Goal: Task Accomplishment & Management: Manage account settings

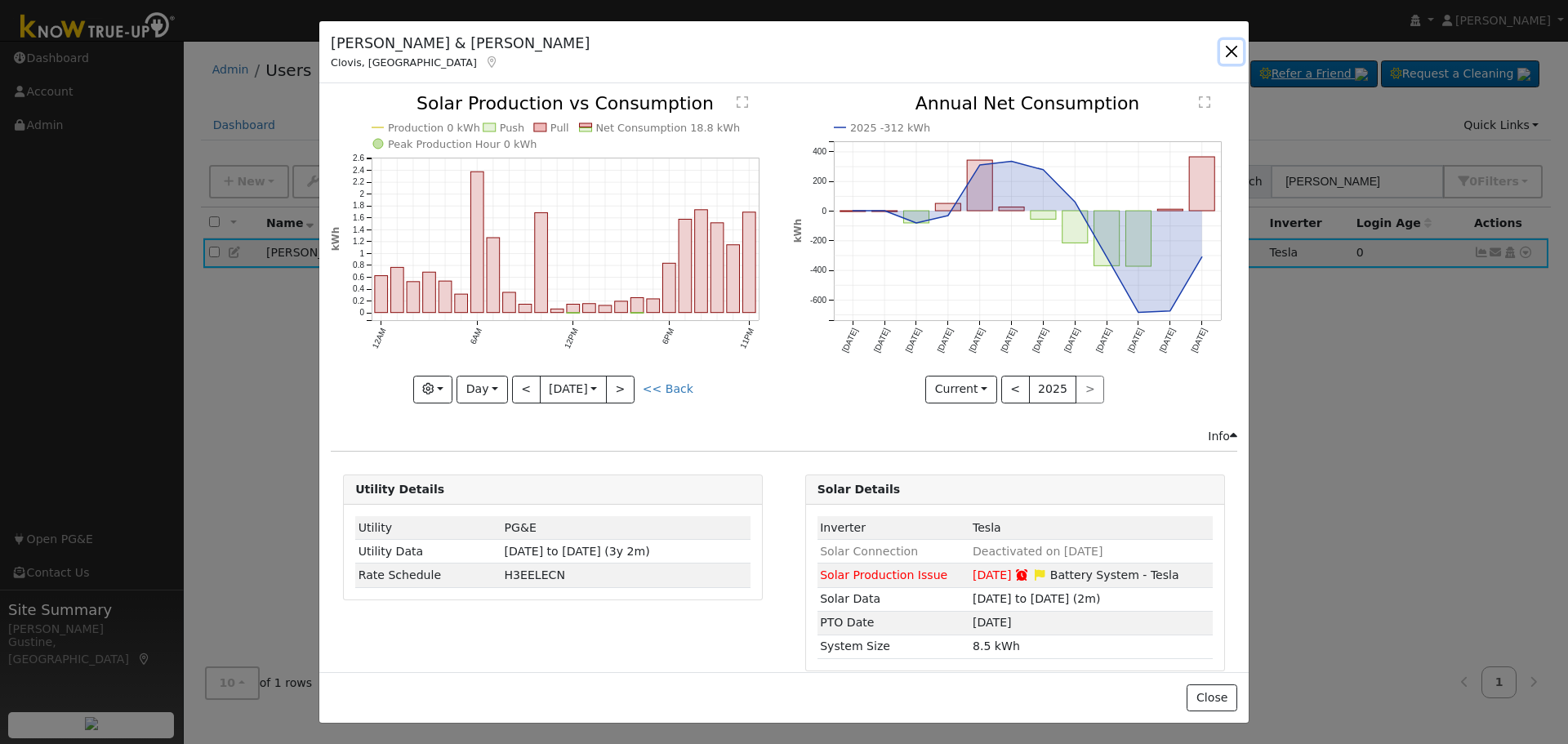
drag, startPoint x: 1234, startPoint y: 60, endPoint x: 1273, endPoint y: 88, distance: 48.0
click at [1231, 60] on button "button" at bounding box center [1231, 52] width 23 height 23
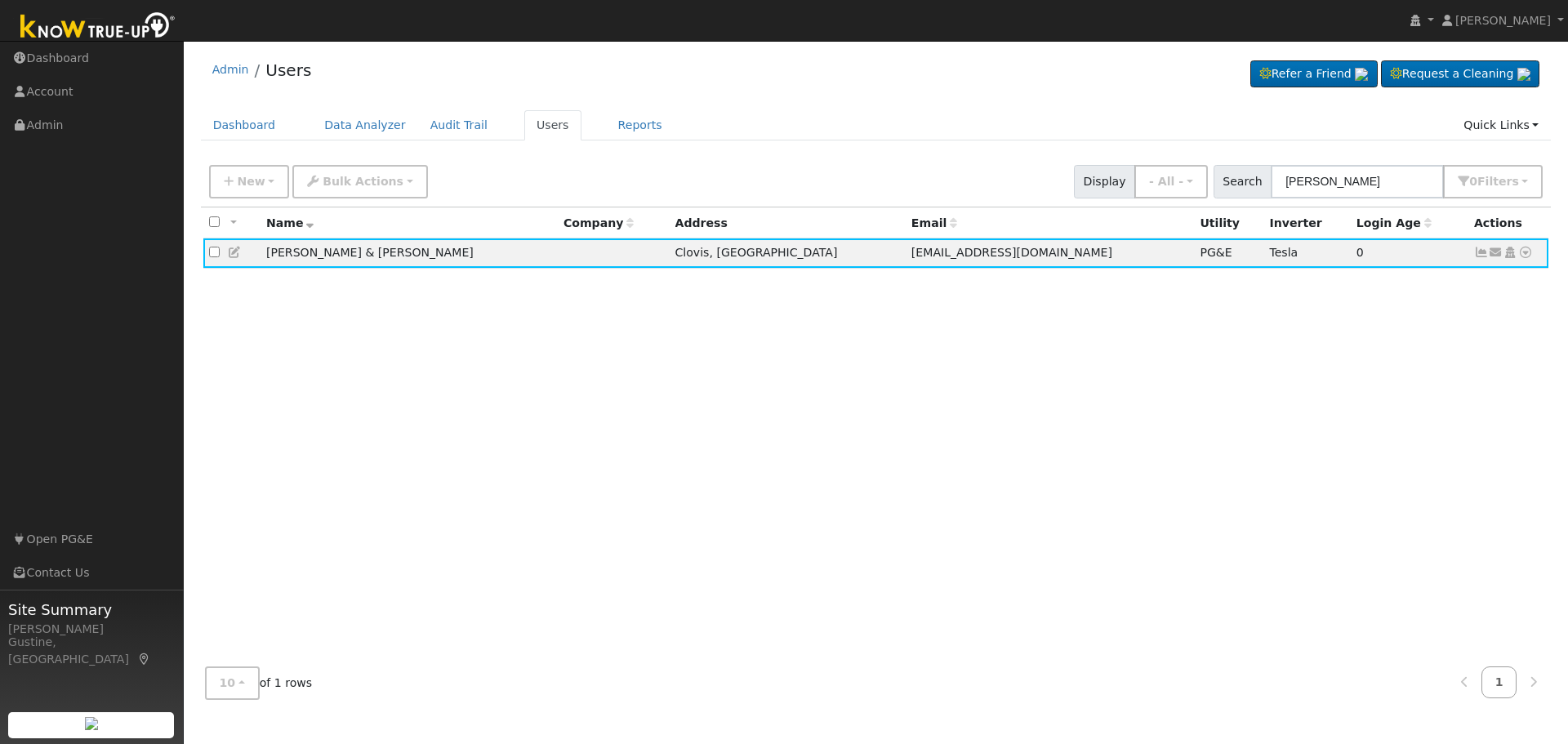
click at [1406, 147] on div "Dashboard Data Analyzer Audit Trail Users Reports Quick Links Quick Add Quick C…" at bounding box center [877, 133] width 1351 height 46
click at [1406, 179] on input "[PERSON_NAME]" at bounding box center [1357, 181] width 173 height 34
paste input "[PERSON_NAME], & [PERSON_NAME]"
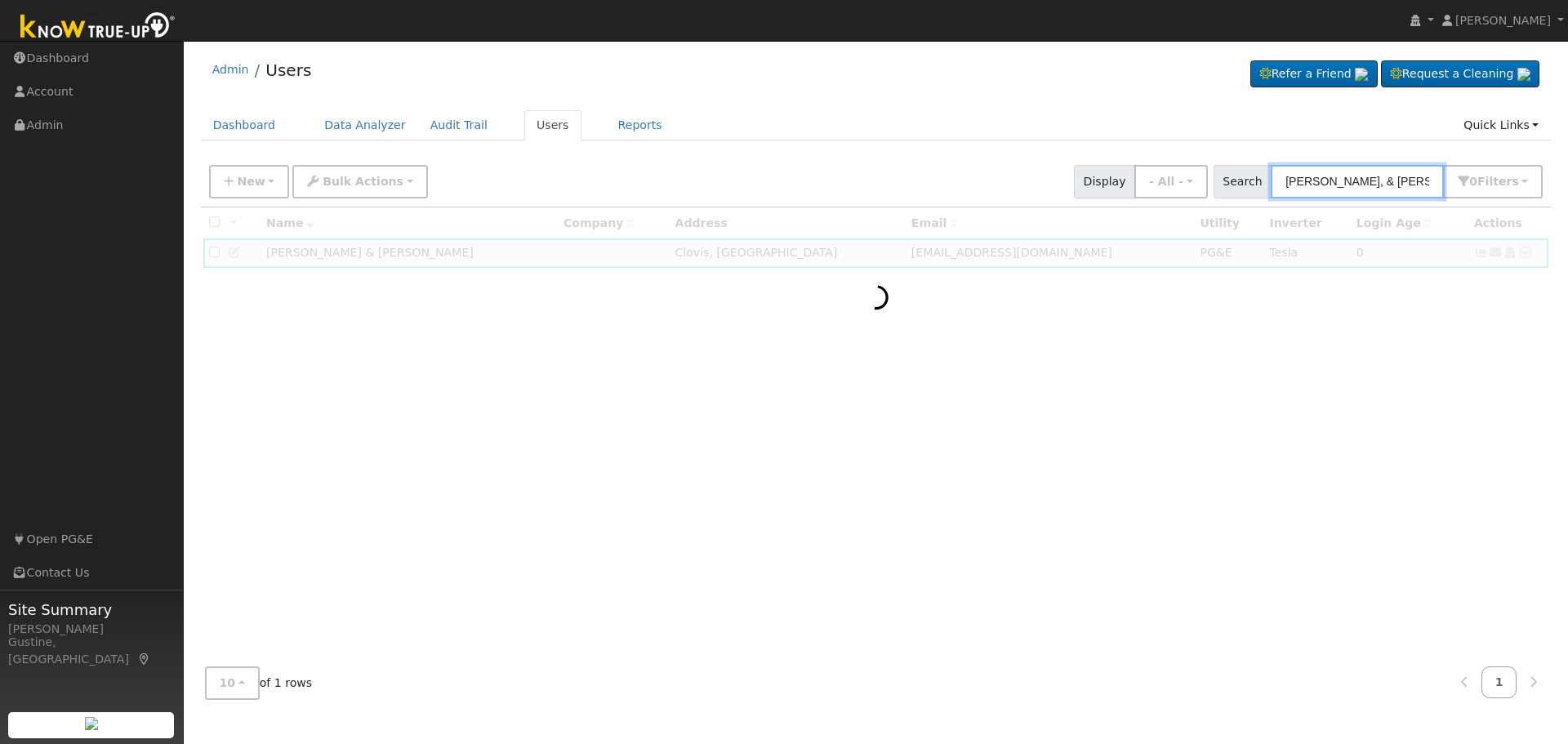
drag, startPoint x: 1319, startPoint y: 186, endPoint x: 1567, endPoint y: 192, distance: 248.1
click at [1567, 195] on div "User Profile First name Last name Email Email Notifications No Emails No Emails…" at bounding box center [876, 393] width 1384 height 703
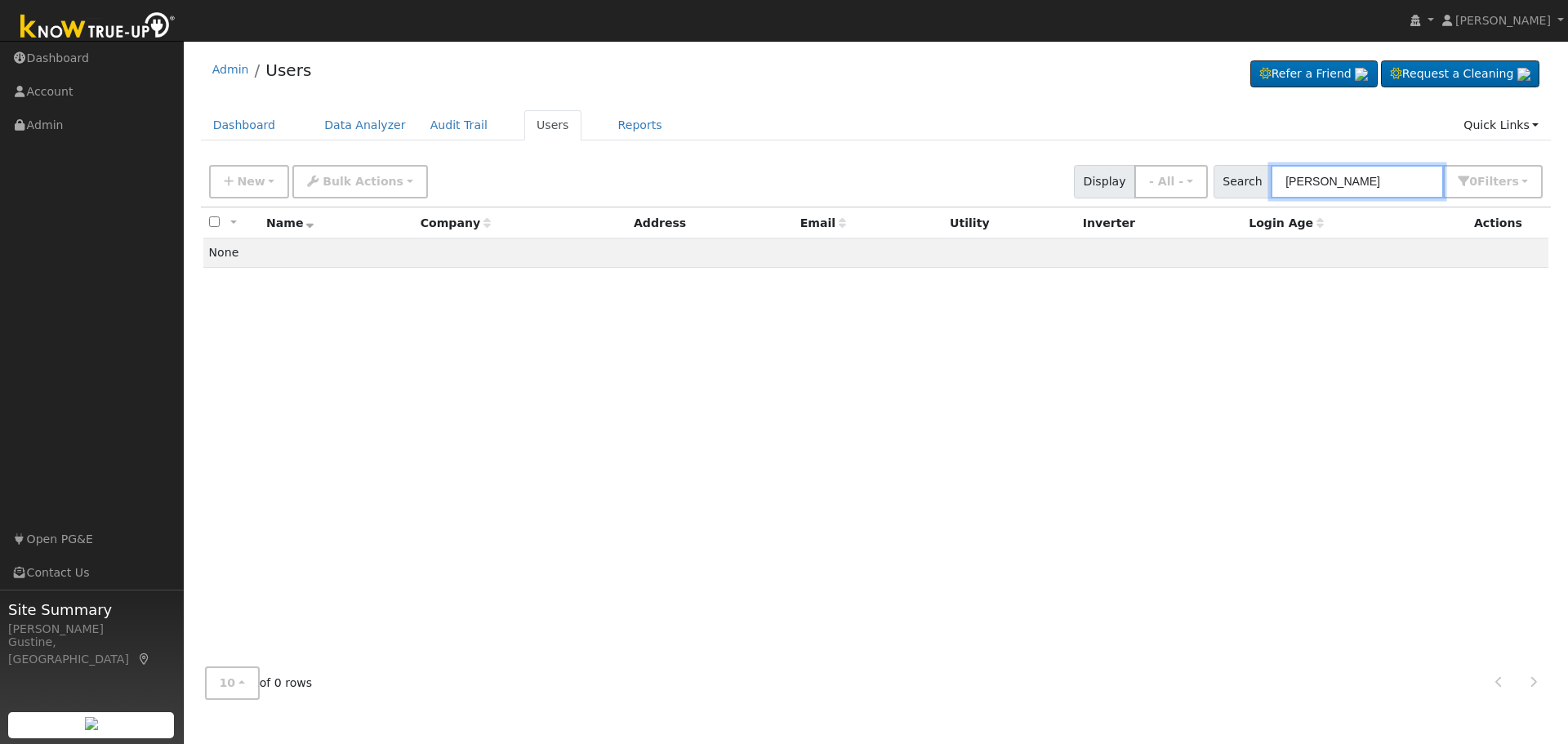
type input "[PERSON_NAME]"
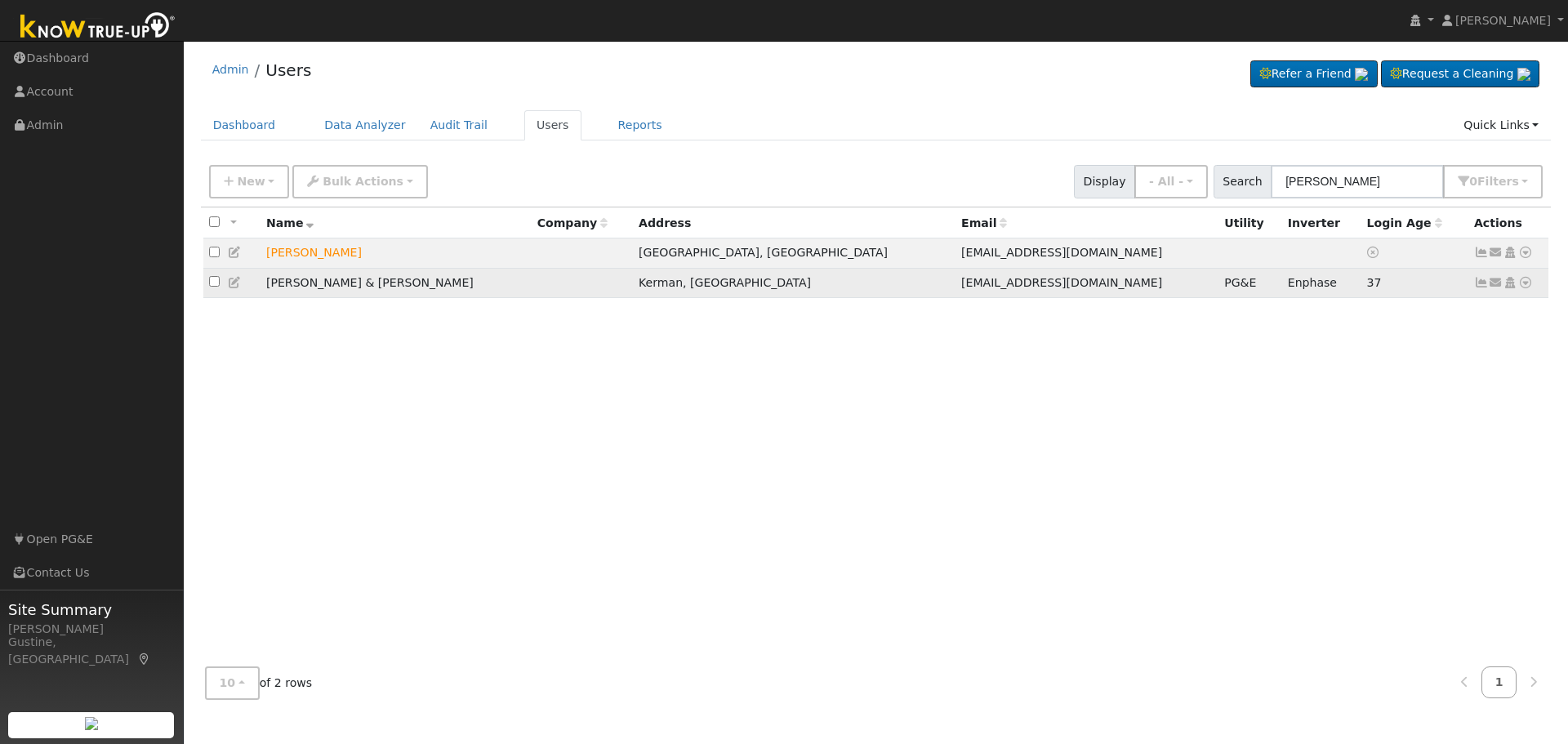
click at [1475, 287] on icon at bounding box center [1481, 282] width 15 height 11
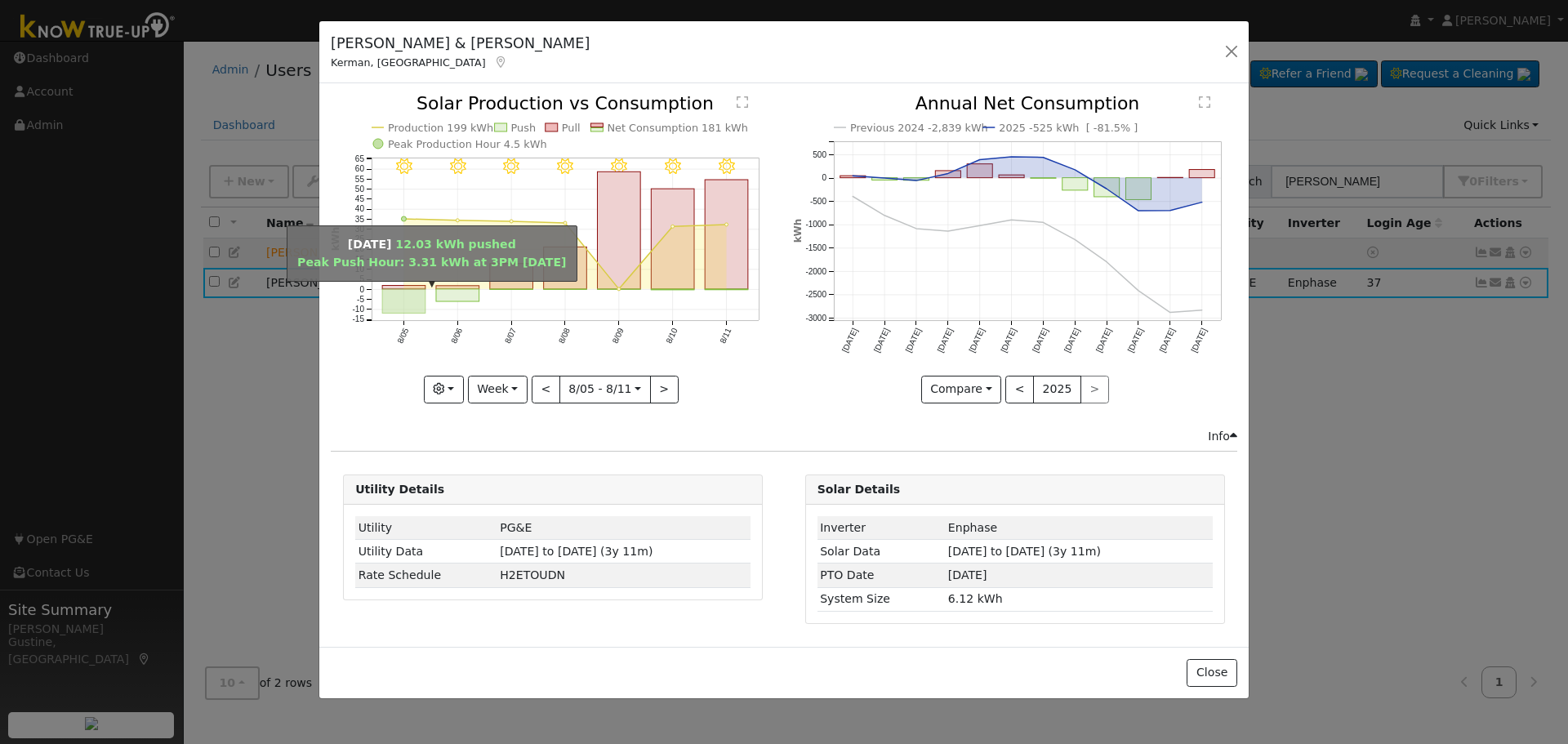
click at [403, 307] on rect "onclick=""" at bounding box center [404, 301] width 43 height 25
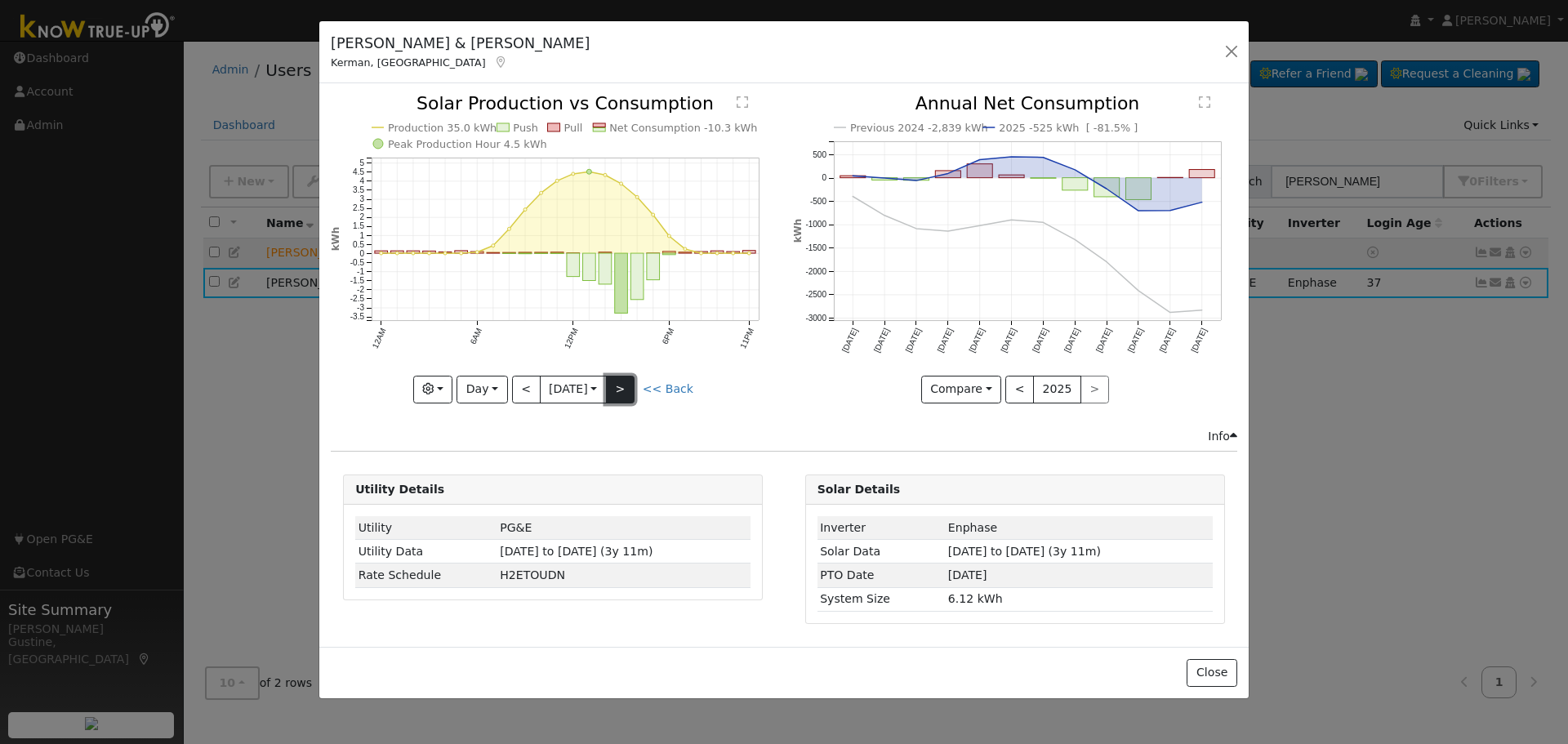
click at [633, 388] on button ">" at bounding box center [620, 389] width 28 height 27
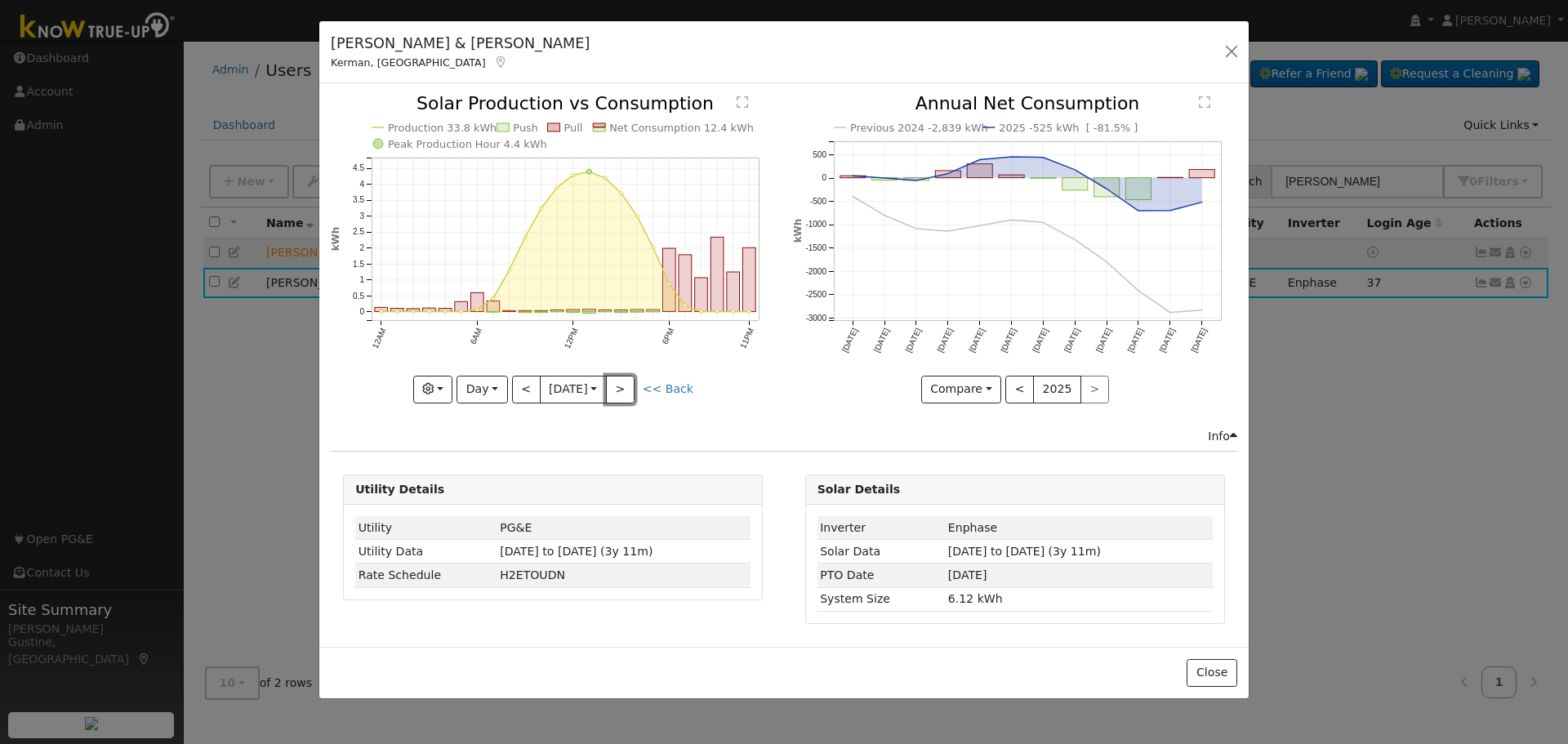
click at [633, 387] on button ">" at bounding box center [620, 389] width 28 height 27
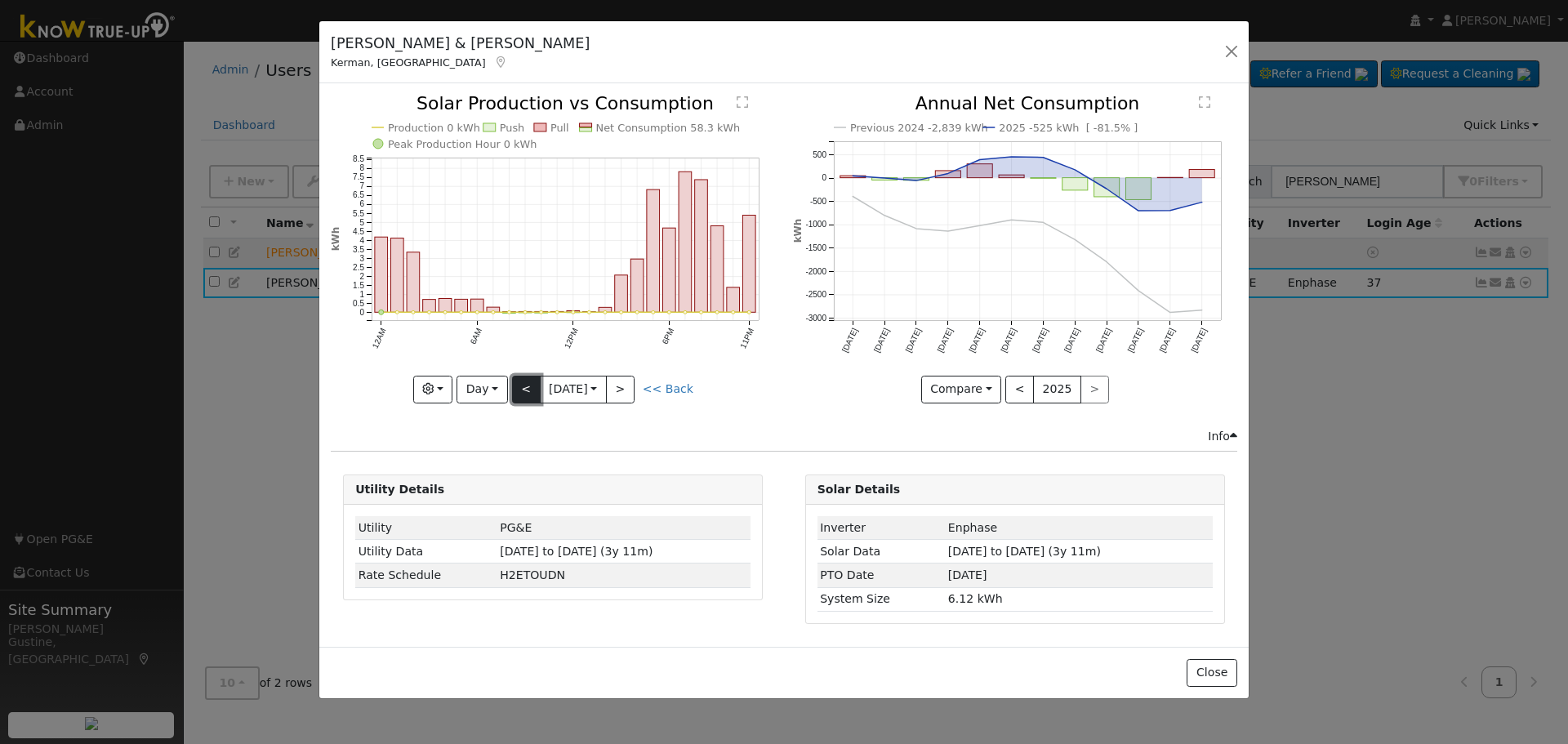
click at [531, 397] on button "<" at bounding box center [526, 389] width 28 height 27
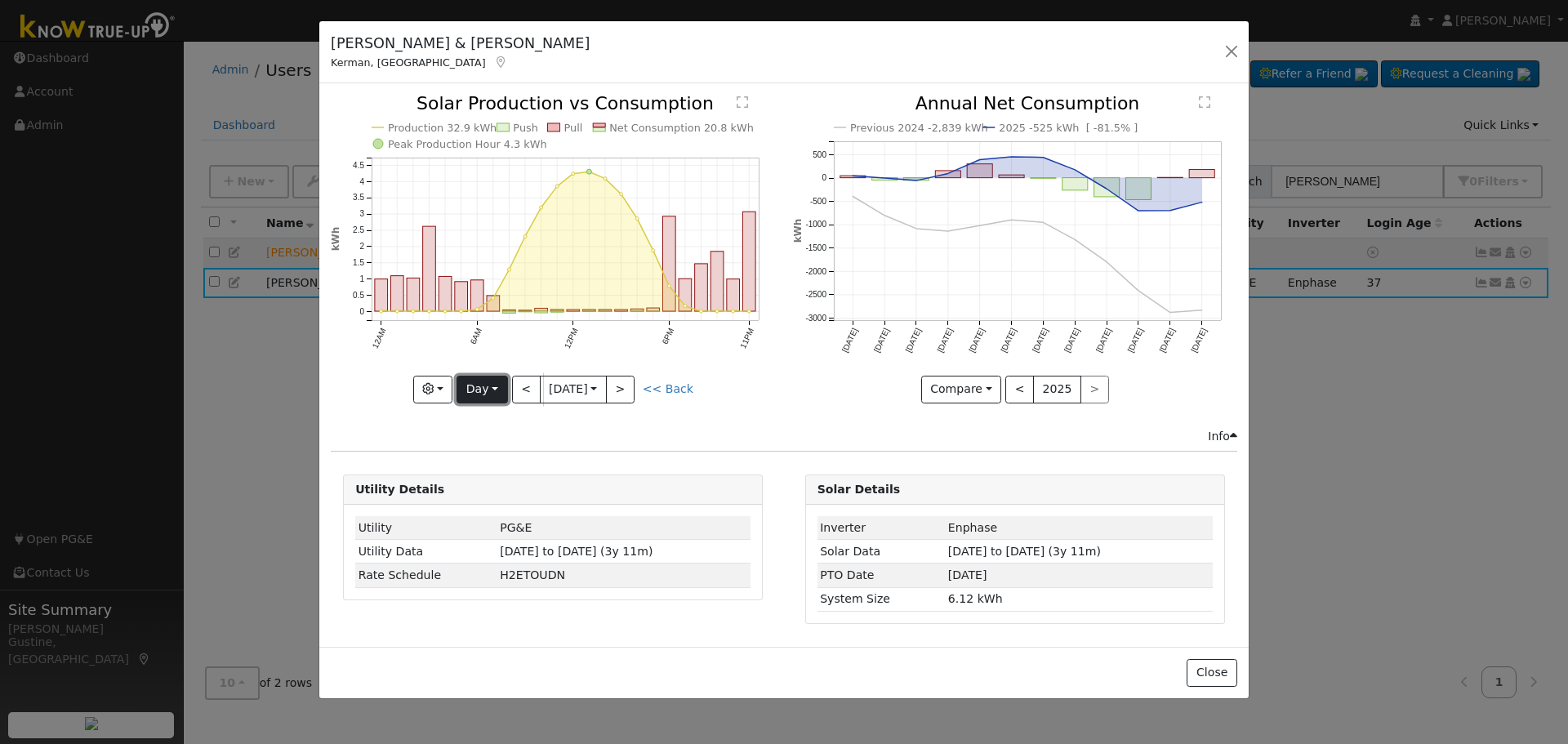
click at [507, 387] on button "Day" at bounding box center [481, 389] width 51 height 27
click at [522, 445] on link "Week" at bounding box center [514, 445] width 113 height 23
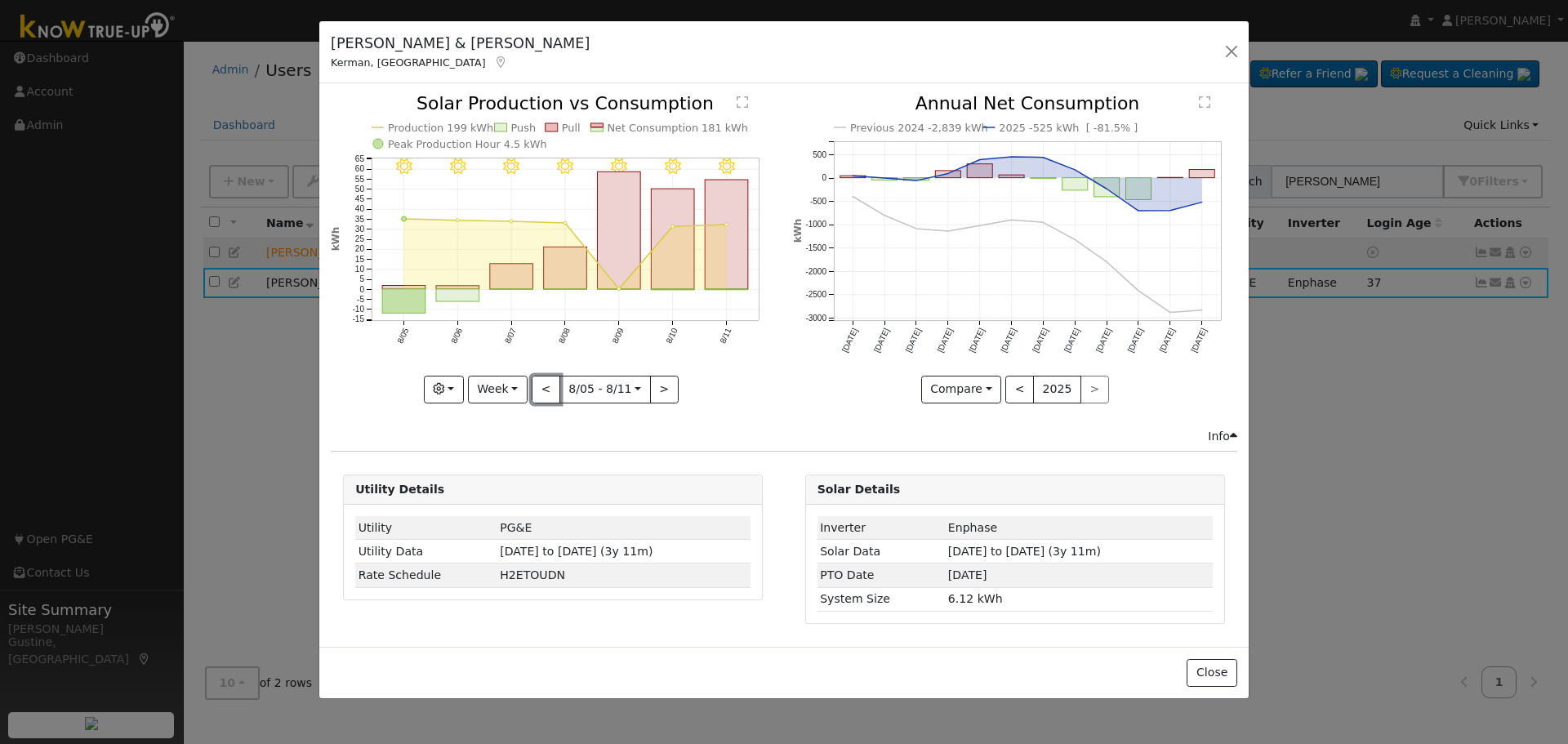
click at [549, 389] on button "<" at bounding box center [546, 389] width 28 height 27
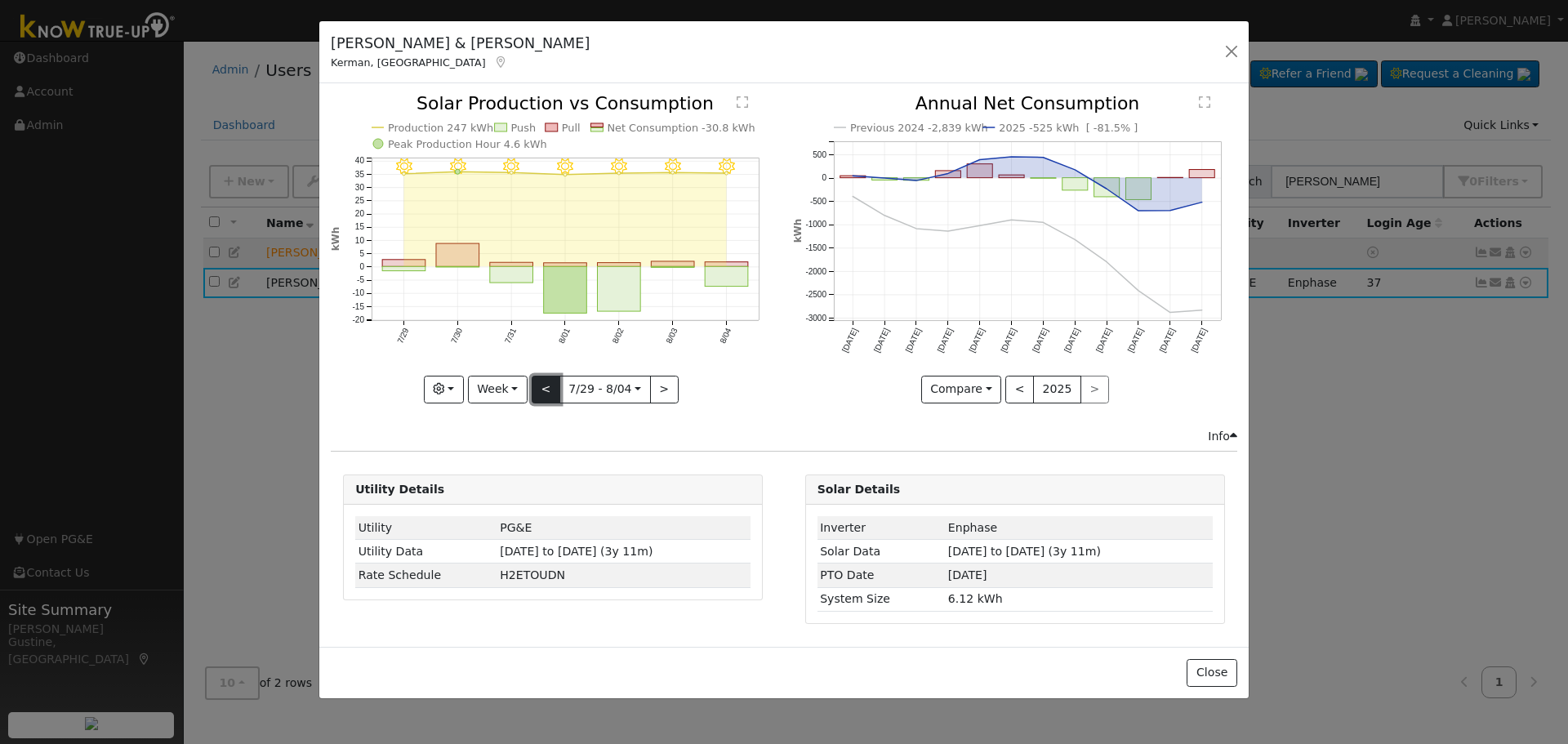
click at [555, 379] on button "<" at bounding box center [546, 389] width 28 height 27
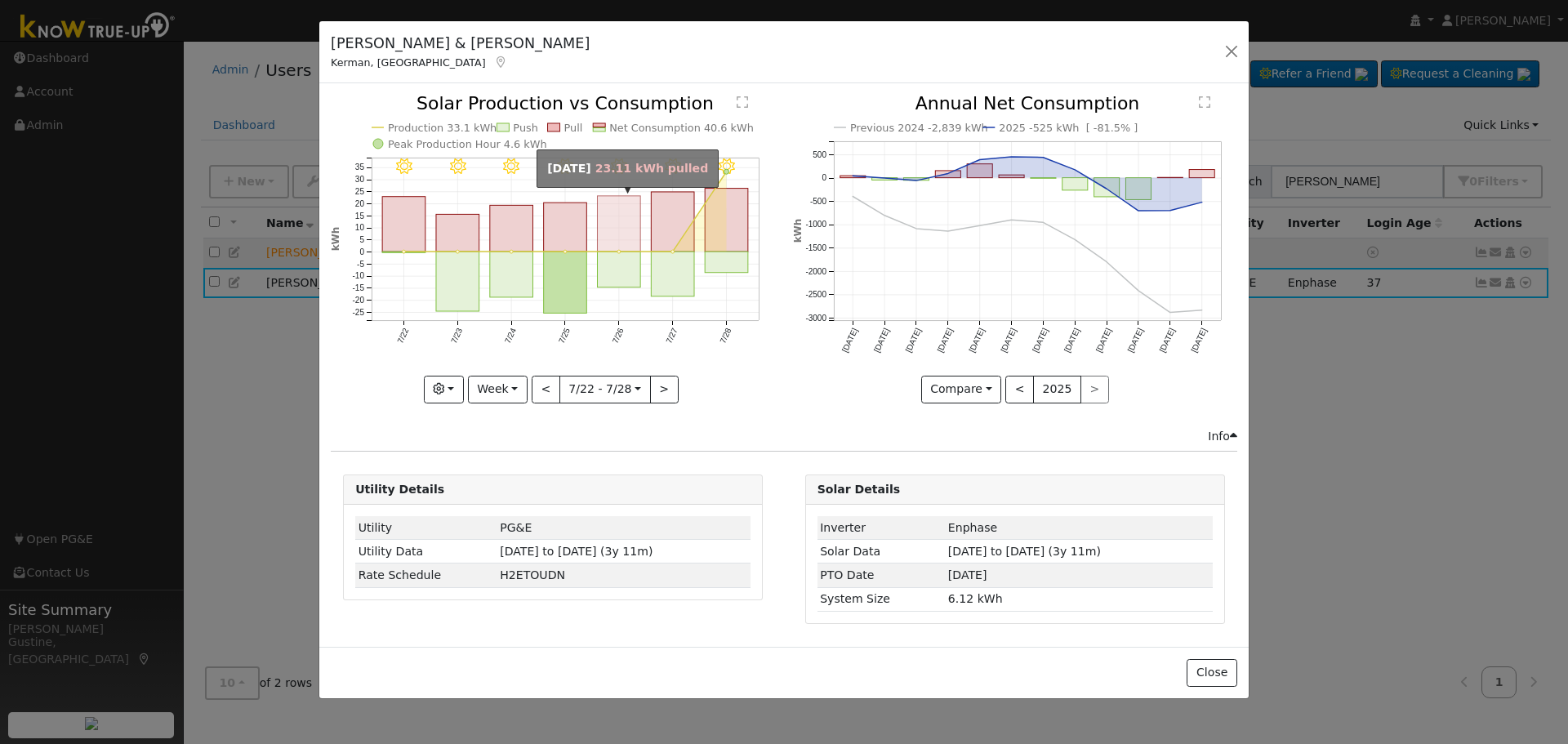
click at [640, 220] on rect "onclick=""" at bounding box center [619, 223] width 43 height 56
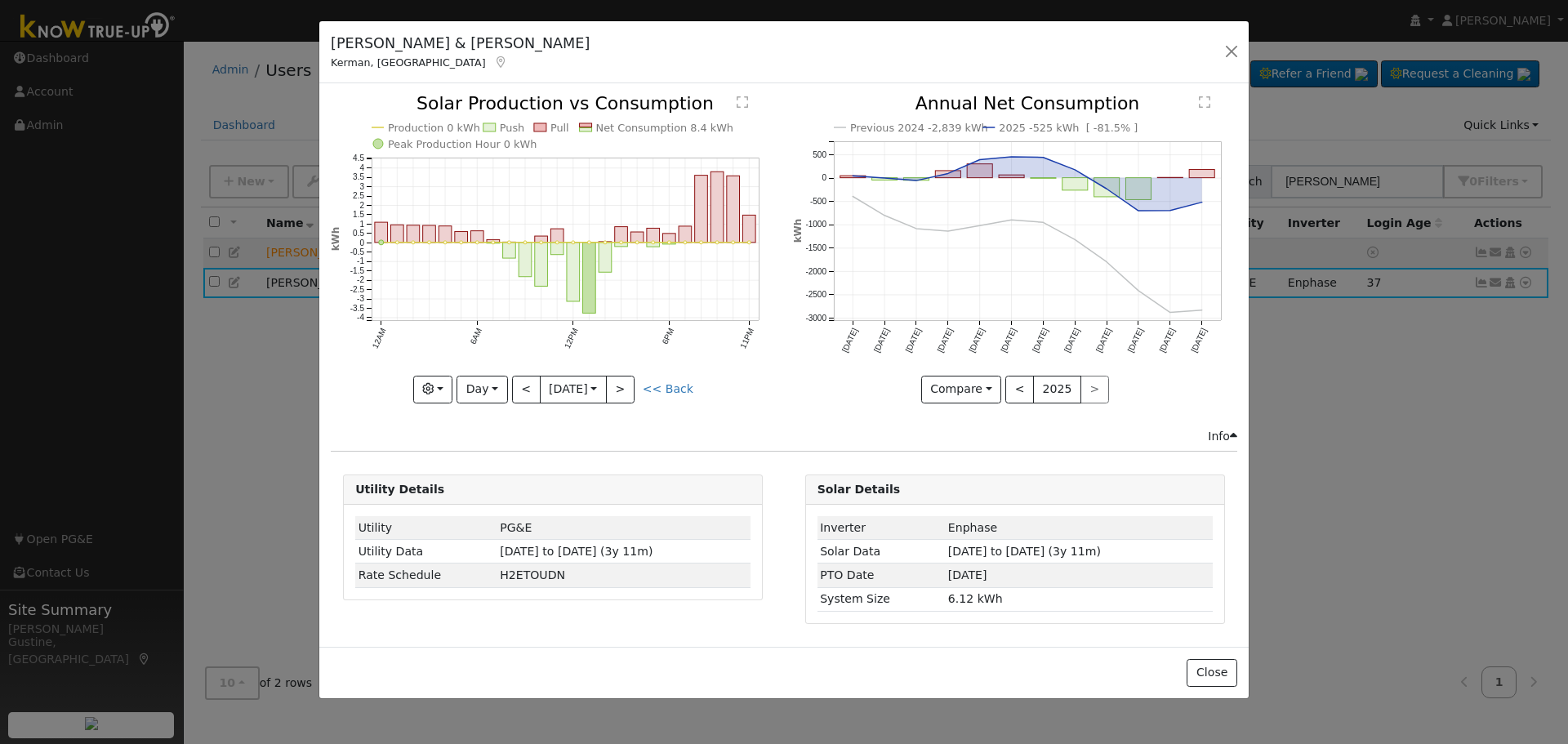
click at [603, 394] on input "[DATE]" at bounding box center [573, 389] width 65 height 26
click at [621, 385] on button ">" at bounding box center [620, 389] width 28 height 27
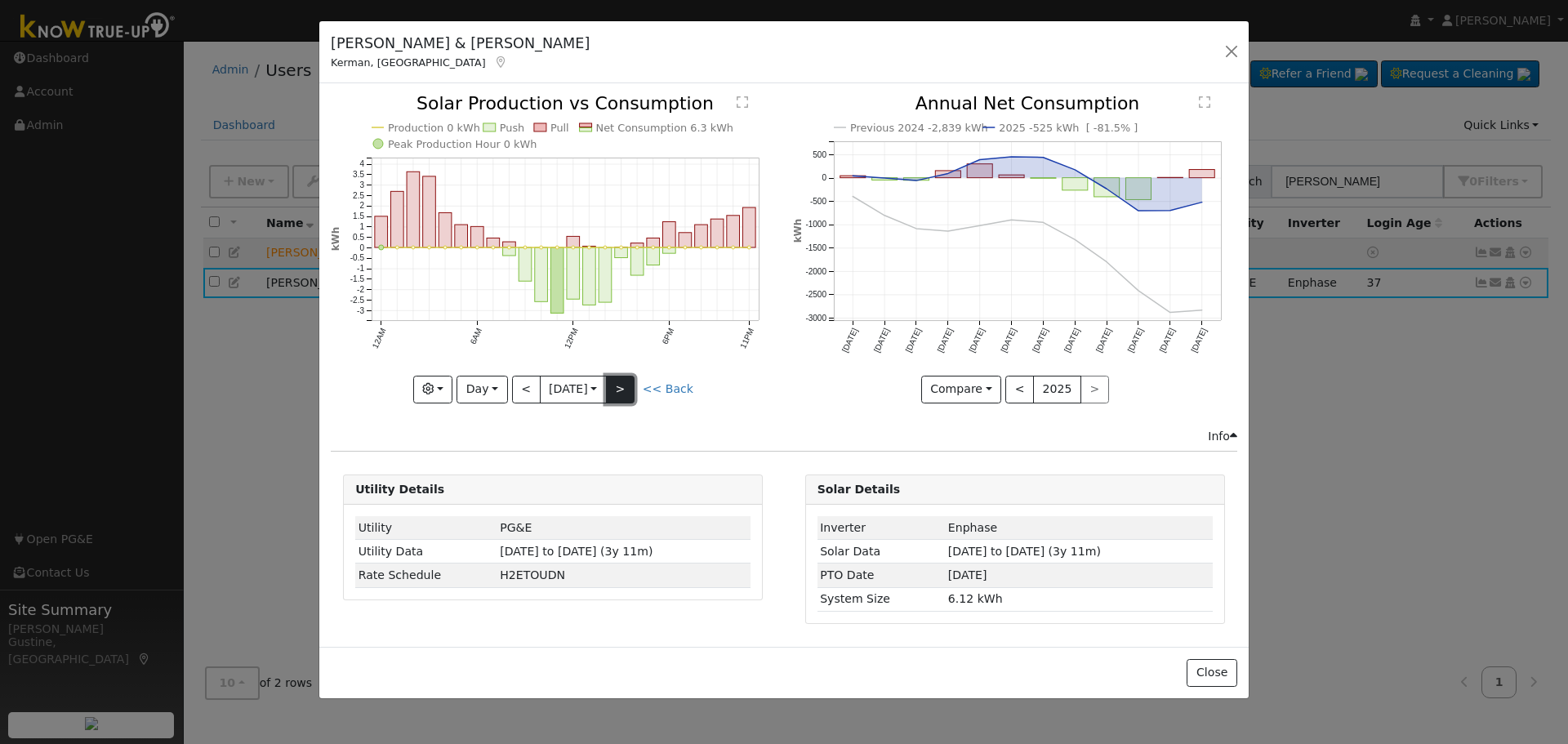
click at [627, 400] on button ">" at bounding box center [620, 389] width 28 height 27
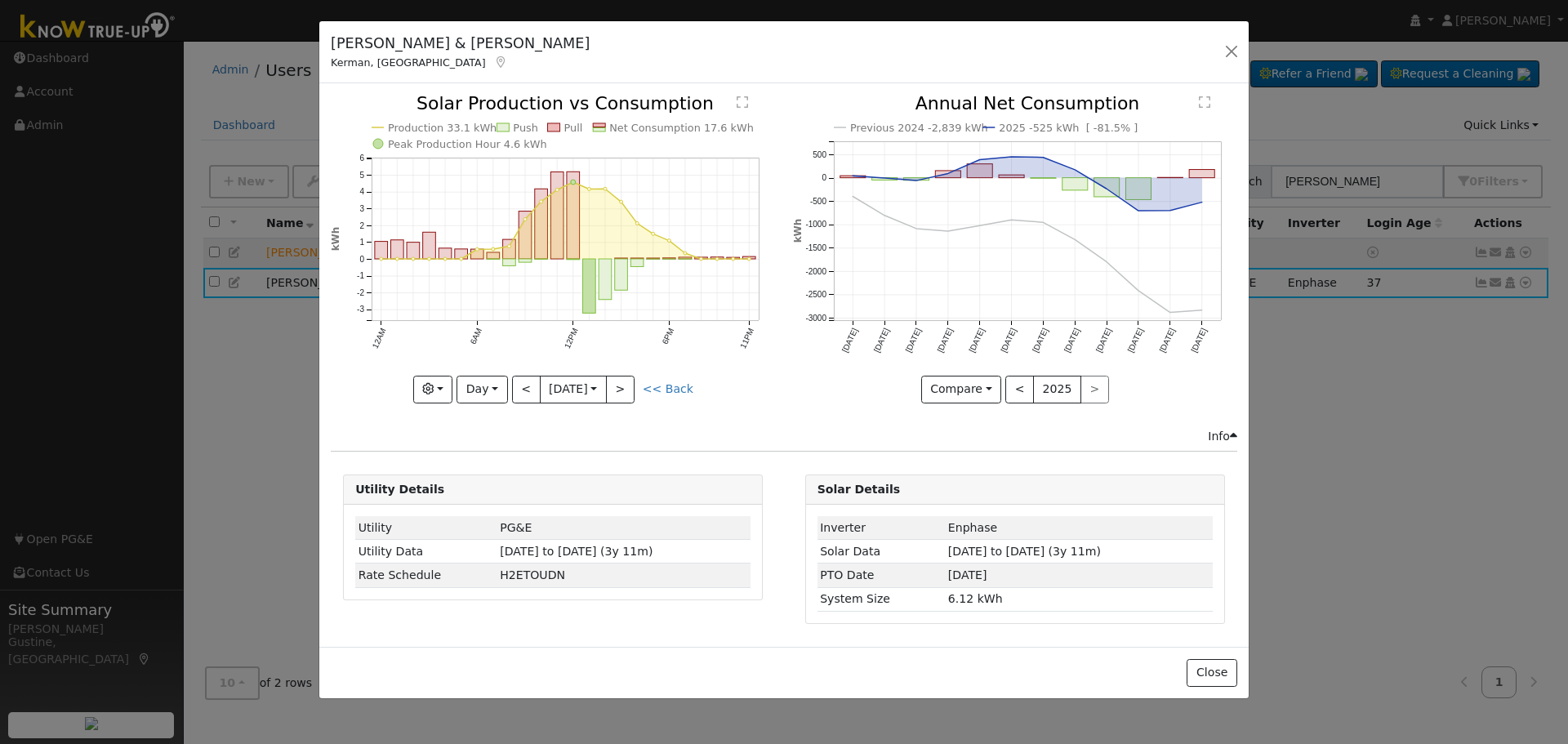
click at [644, 375] on icon "Production 33.1 kWh Push Pull Net Consumption 17.6 kWh Peak Production Hour 4.6…" at bounding box center [553, 247] width 444 height 306
click at [628, 385] on button ">" at bounding box center [620, 389] width 28 height 27
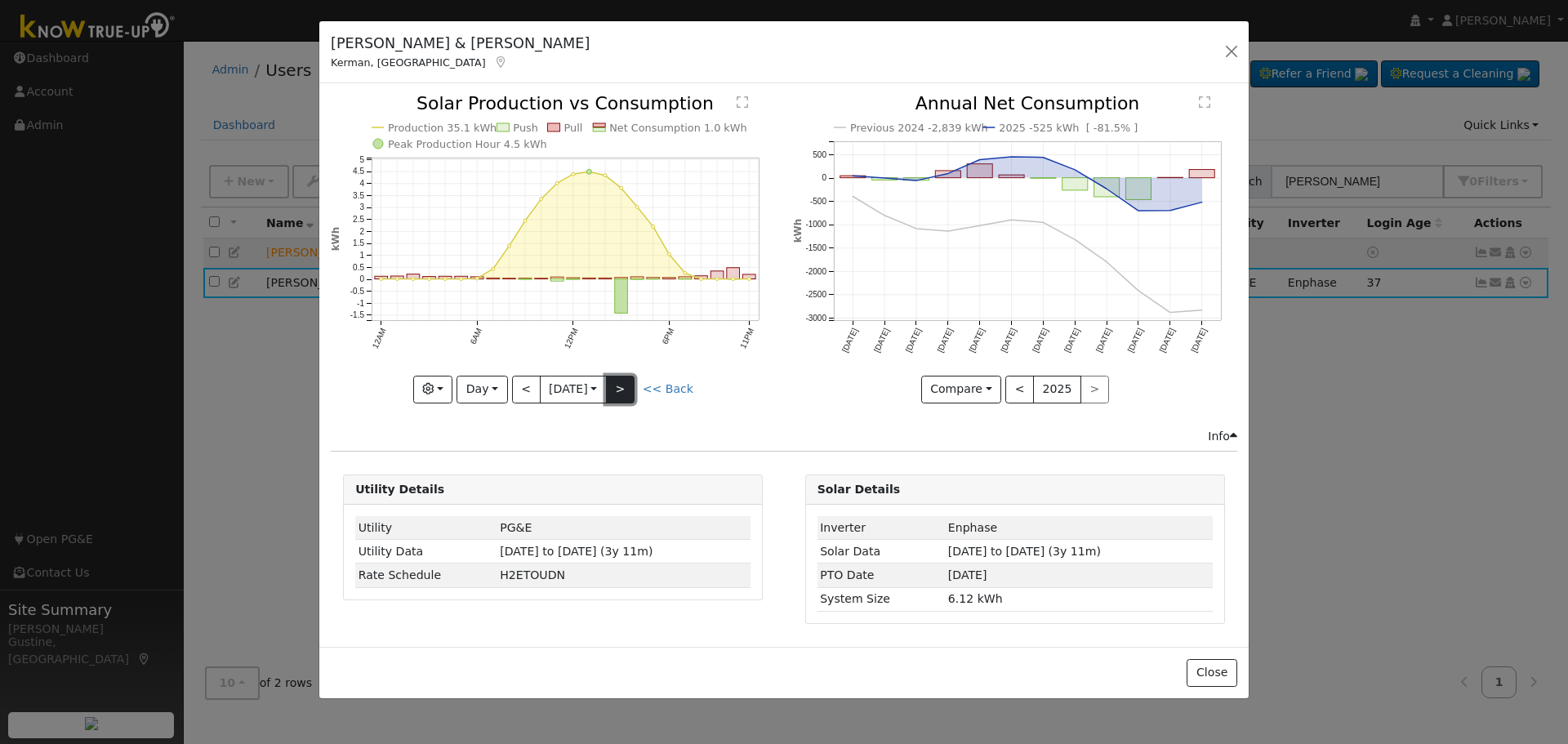
click at [627, 381] on button ">" at bounding box center [620, 389] width 28 height 27
type input "[DATE]"
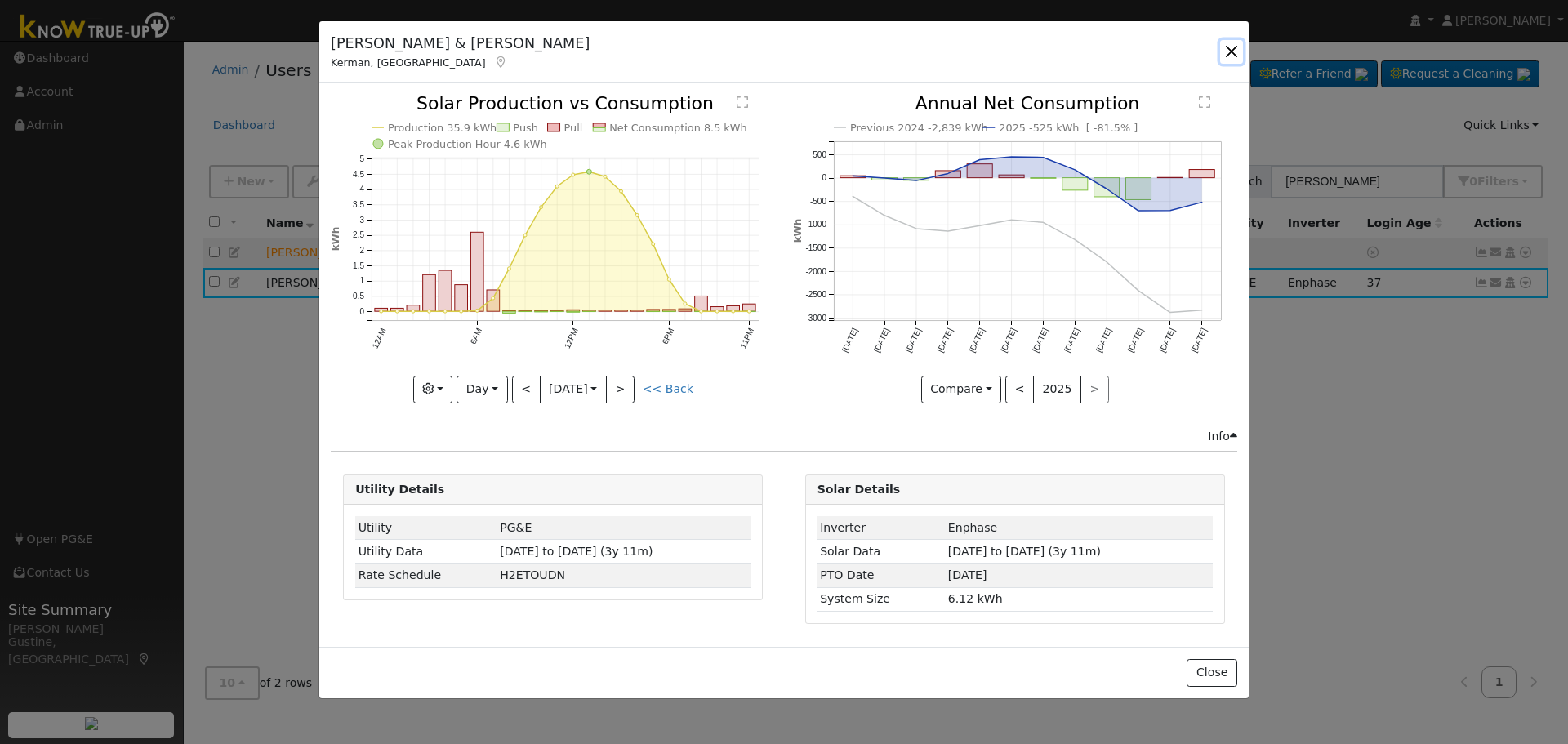
click at [1231, 46] on button "button" at bounding box center [1231, 52] width 23 height 23
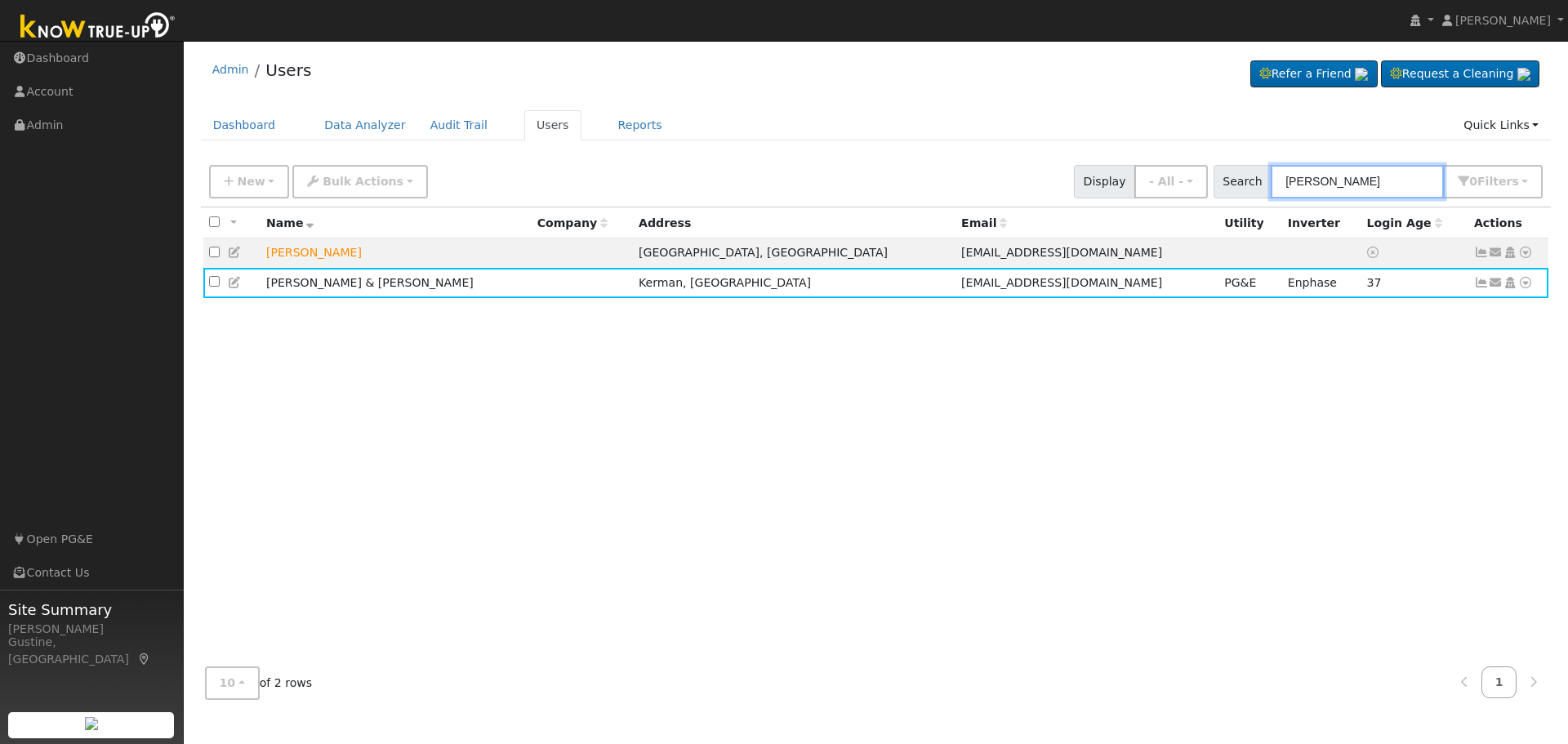
drag, startPoint x: 1336, startPoint y: 179, endPoint x: 960, endPoint y: 195, distance: 376.3
click at [1183, 195] on div "New Add User Quick Add Quick Connect Quick Convert Lead Bulk Actions Send Email…" at bounding box center [875, 179] width 1340 height 40
click at [1325, 186] on input "[PERSON_NAME]" at bounding box center [1357, 181] width 173 height 34
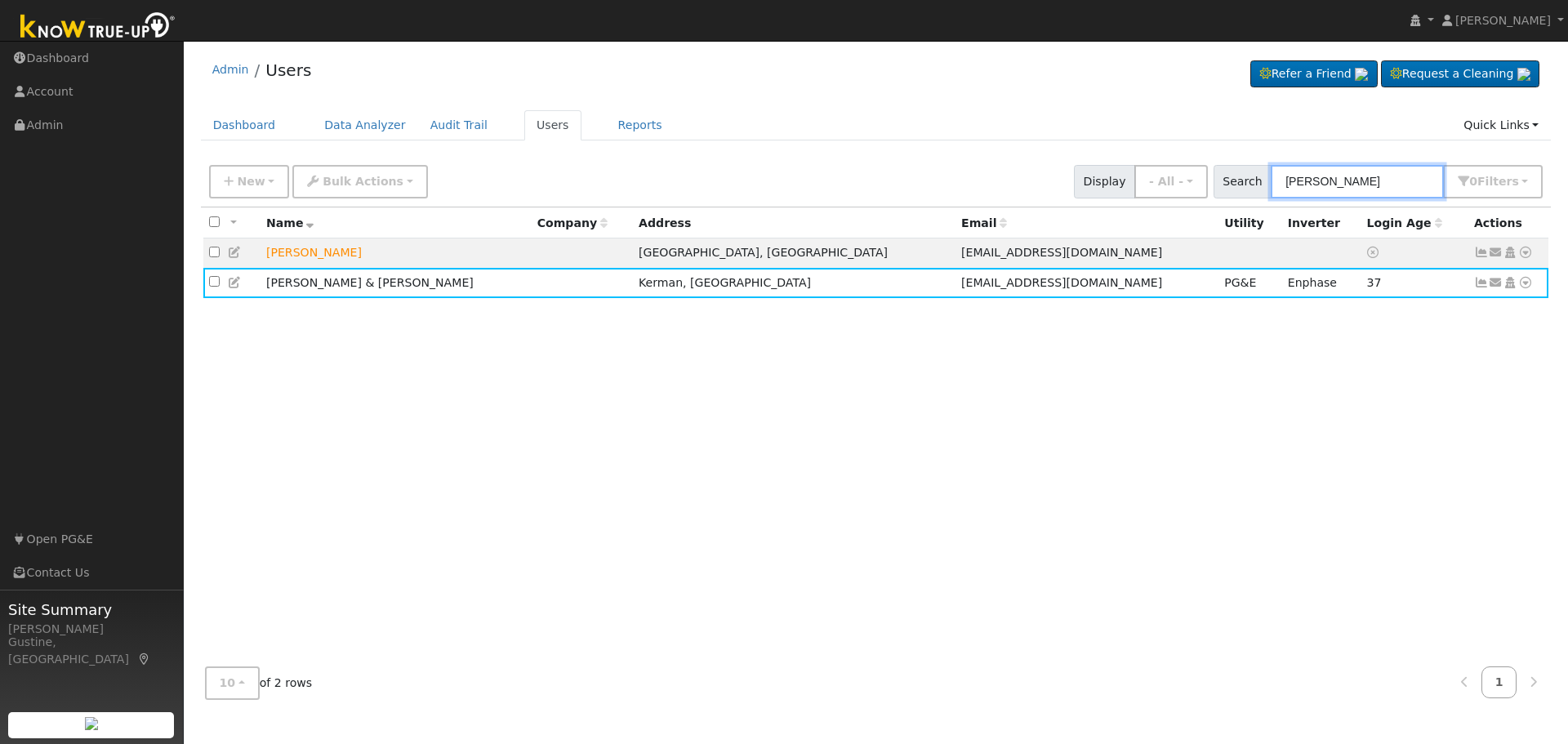
paste input "[PERSON_NAME]"
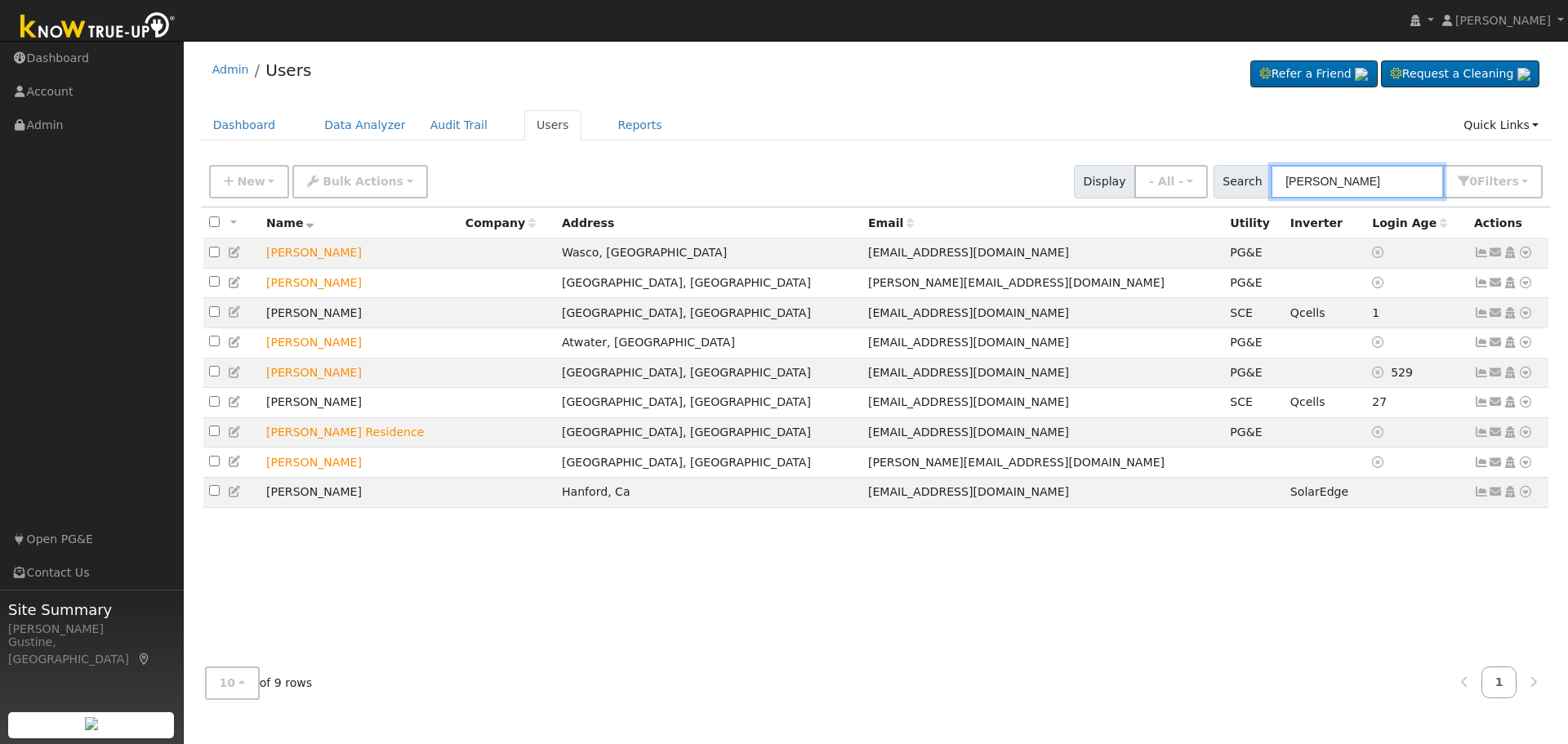
click at [1380, 175] on input "[PERSON_NAME]" at bounding box center [1357, 181] width 173 height 34
paste input "[PERSON_NAME]"
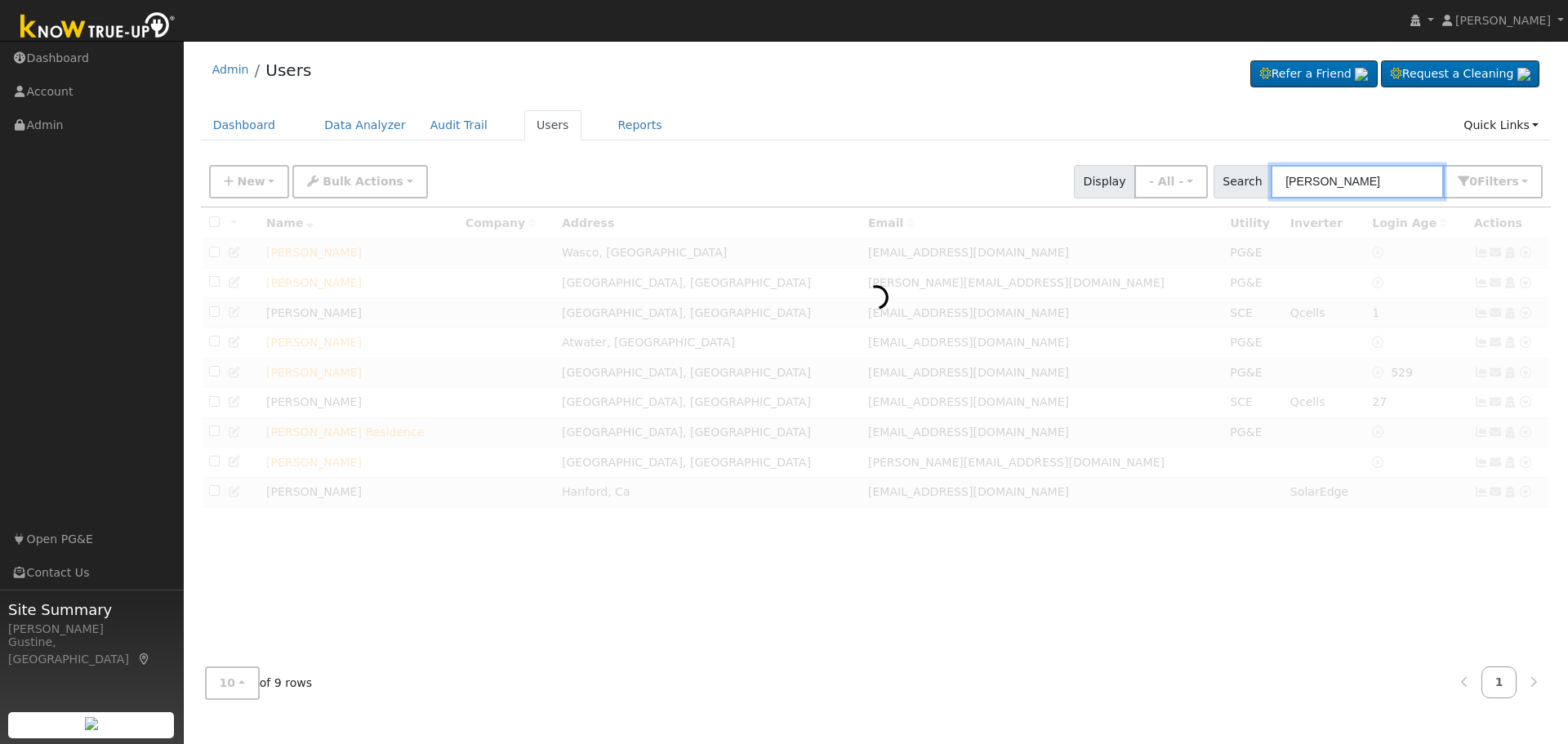
type input "[PERSON_NAME]"
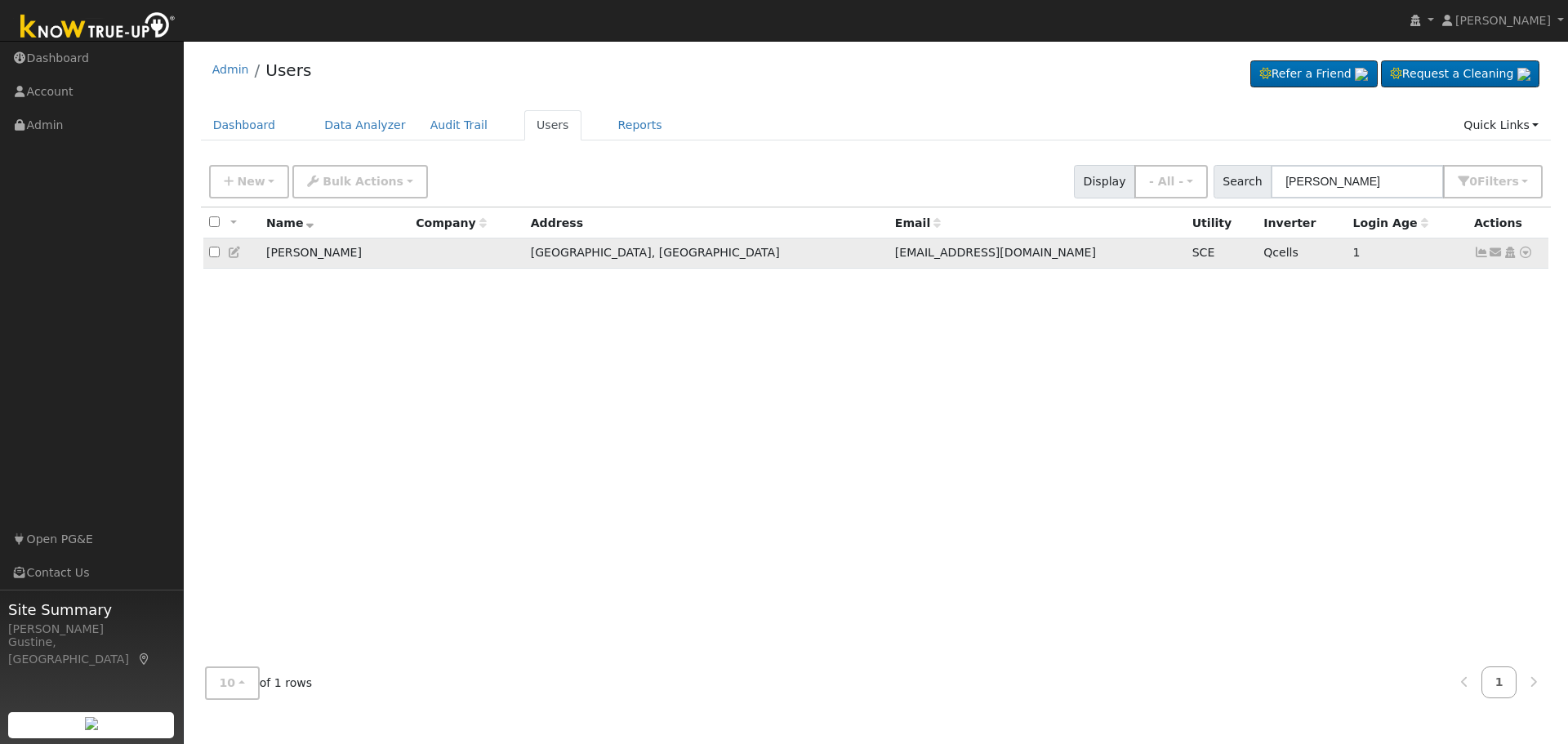
click at [1482, 263] on td "Send Email... Copy a Link Reset Password Open Access Data Analyzer Reports Scen…" at bounding box center [1509, 253] width 81 height 30
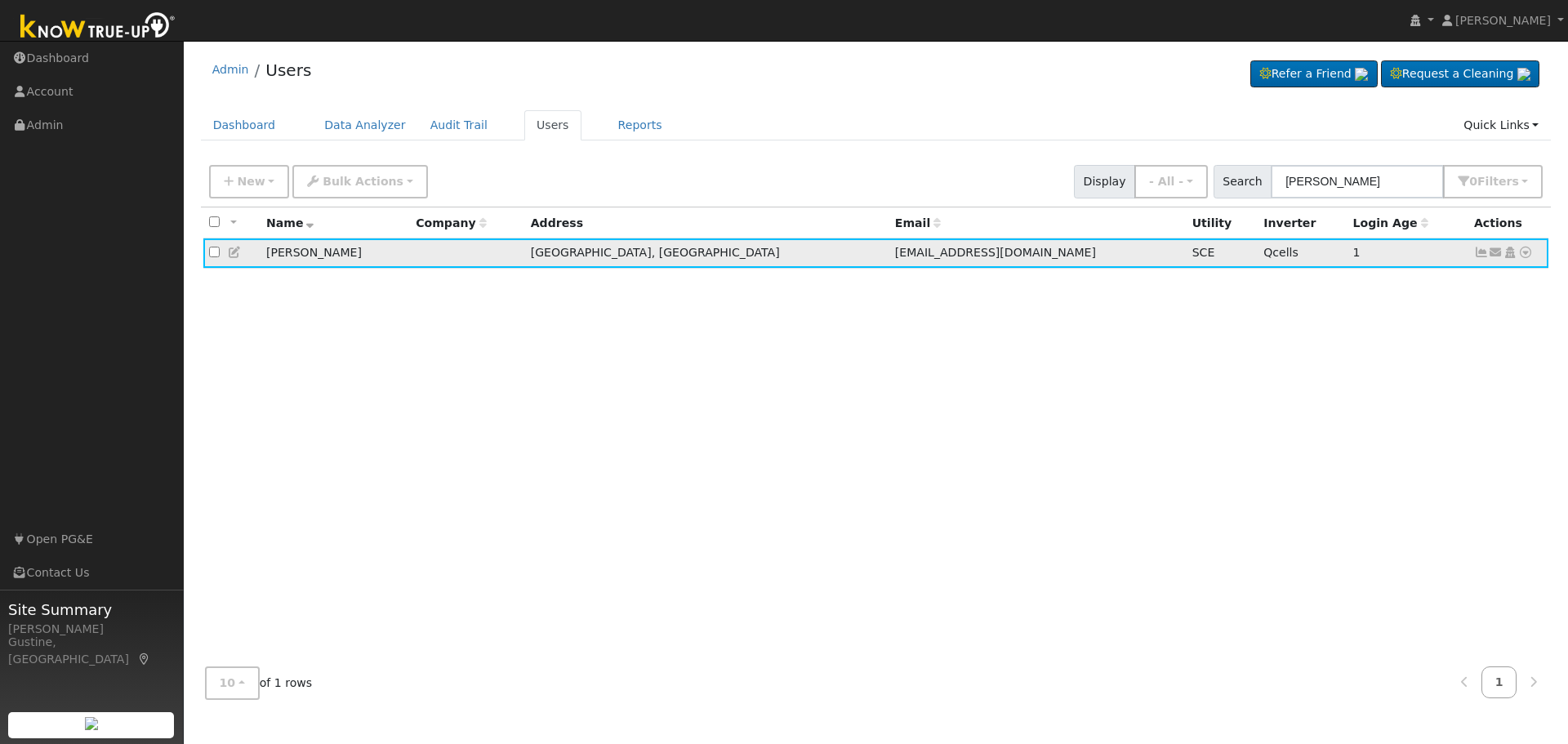
click at [1482, 258] on icon at bounding box center [1481, 252] width 15 height 11
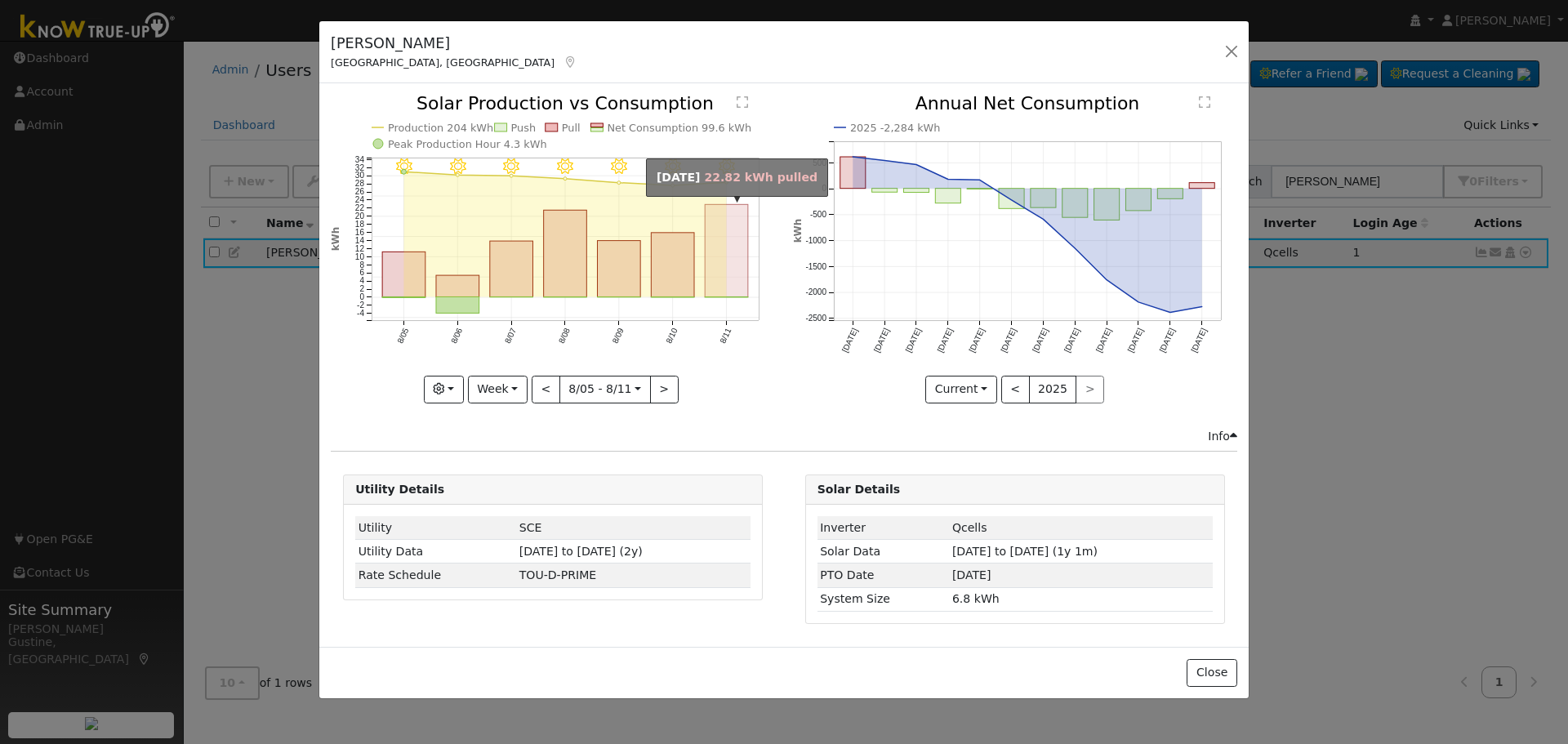
click at [724, 281] on rect "onclick=""" at bounding box center [727, 250] width 43 height 92
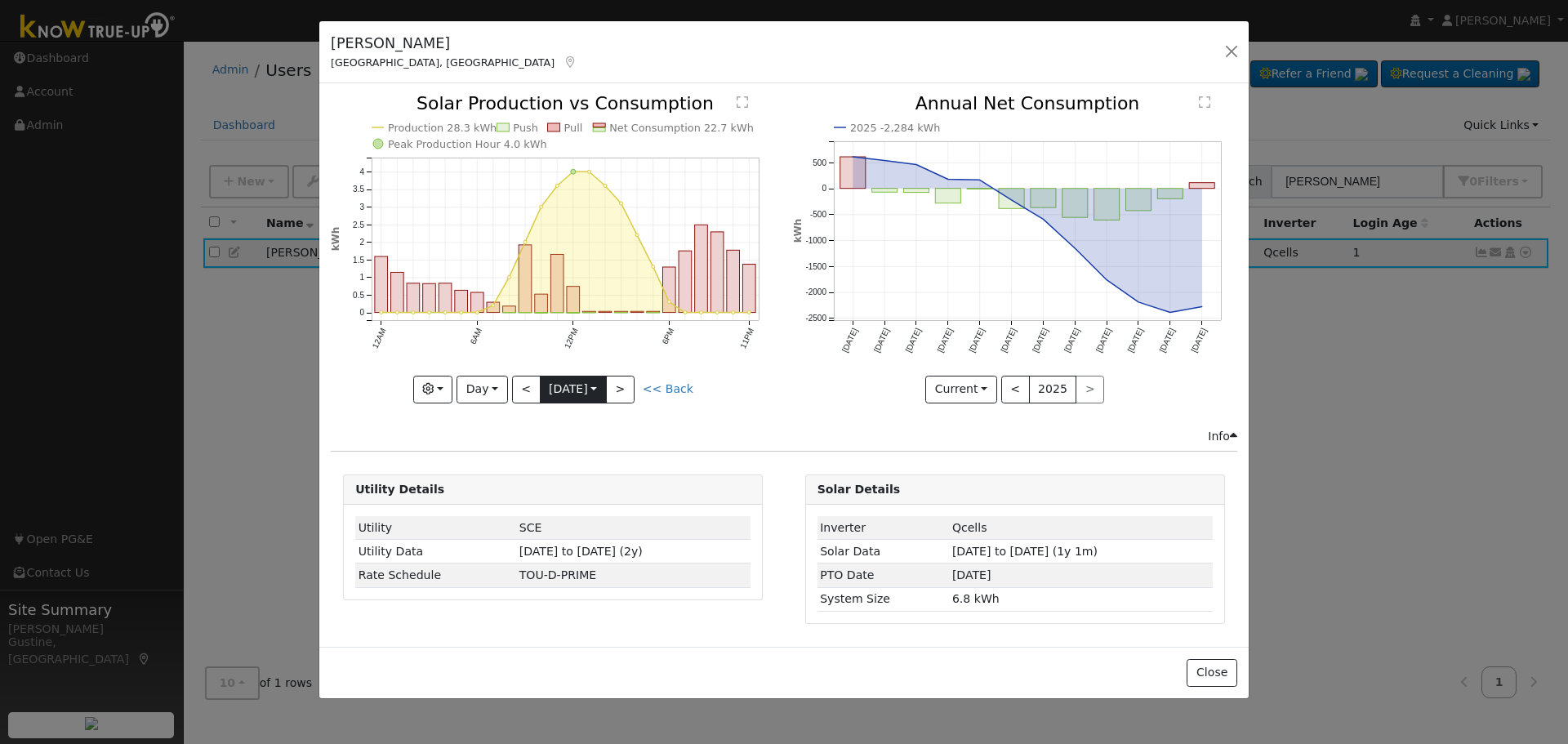
click at [555, 397] on body "[PERSON_NAME] [PERSON_NAME] Profile My Company Help Center Terms Of Service See…" at bounding box center [784, 393] width 1568 height 703
click at [525, 387] on button "<" at bounding box center [526, 389] width 28 height 27
click at [524, 387] on button "<" at bounding box center [526, 389] width 28 height 27
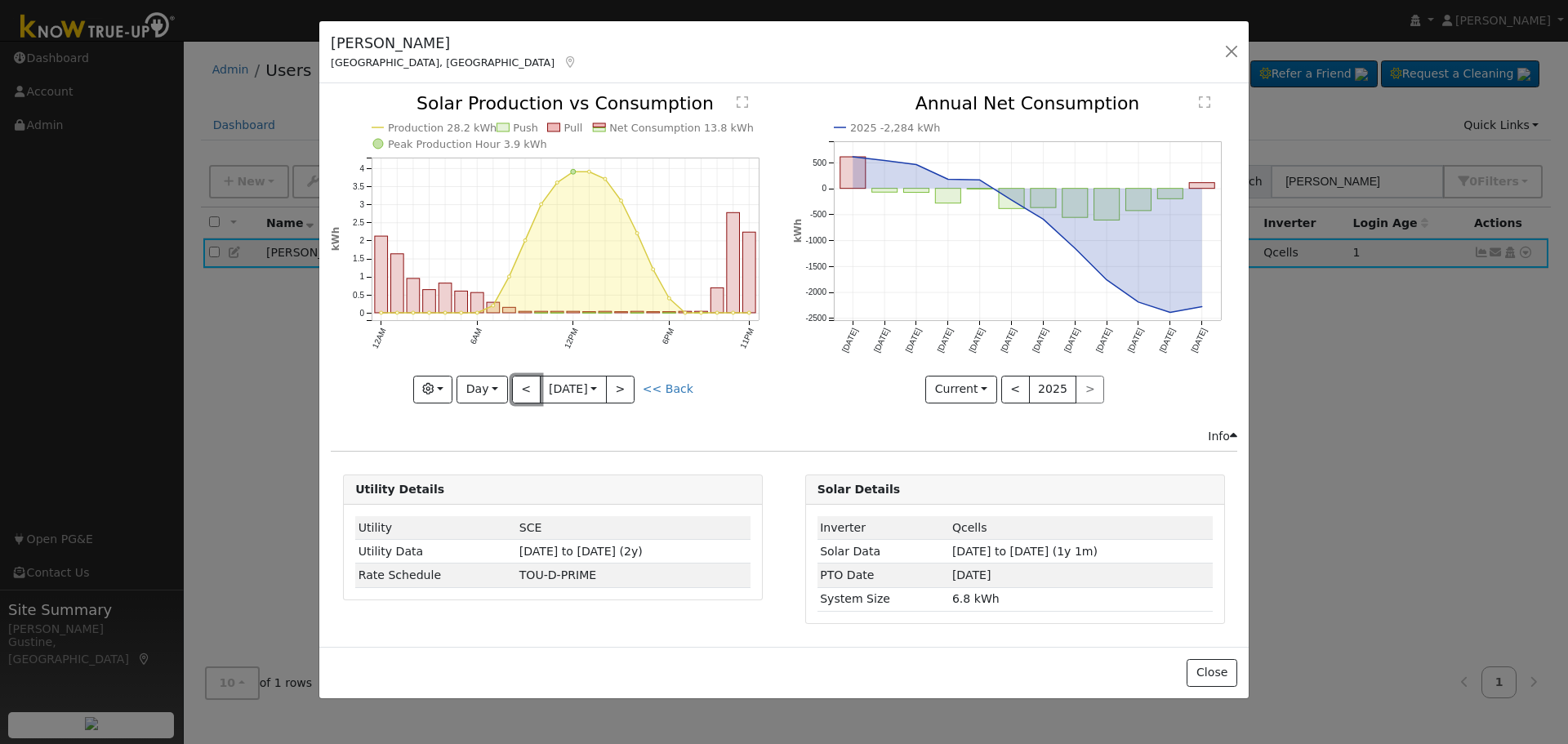
click at [523, 387] on button "<" at bounding box center [526, 389] width 28 height 27
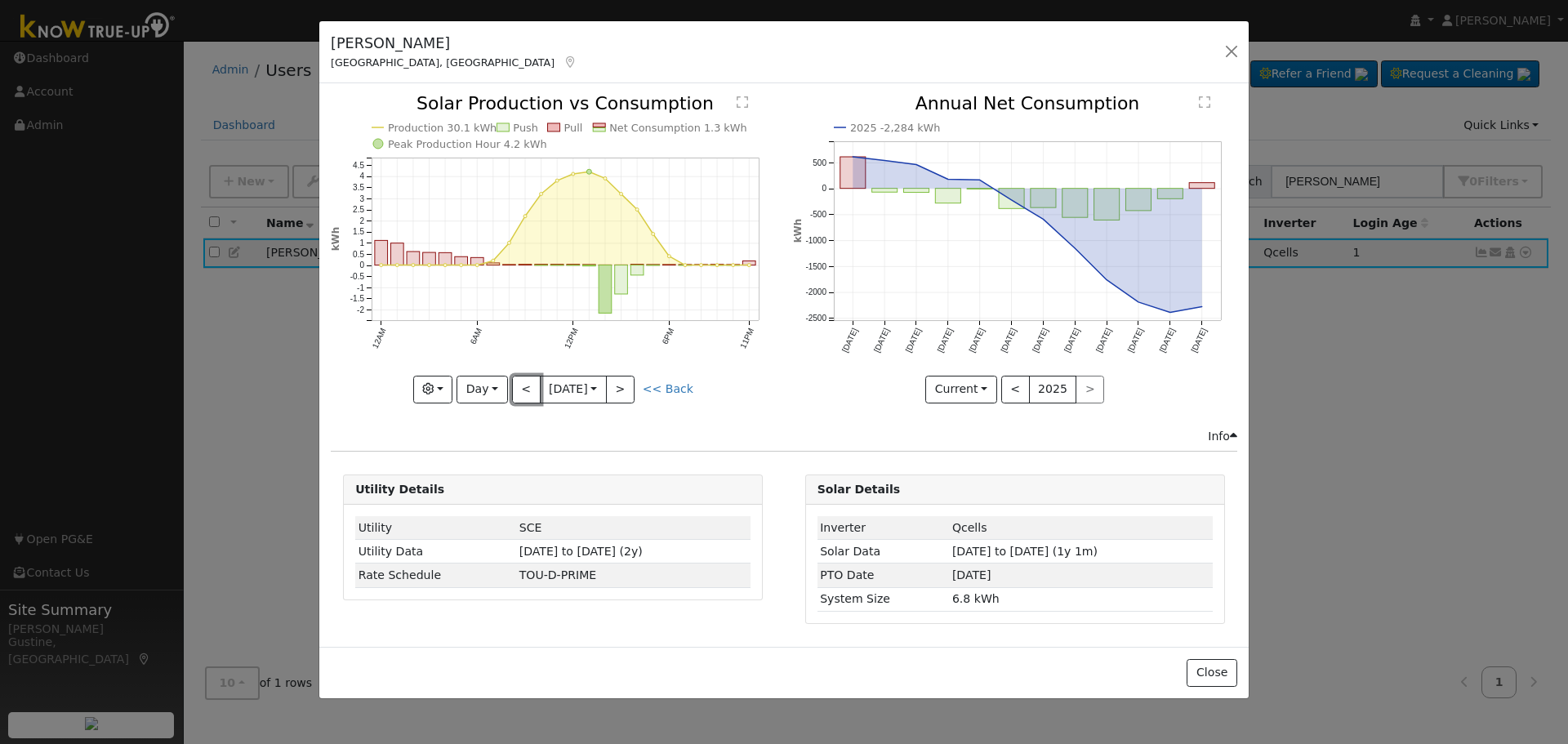
click at [523, 387] on button "<" at bounding box center [526, 389] width 28 height 27
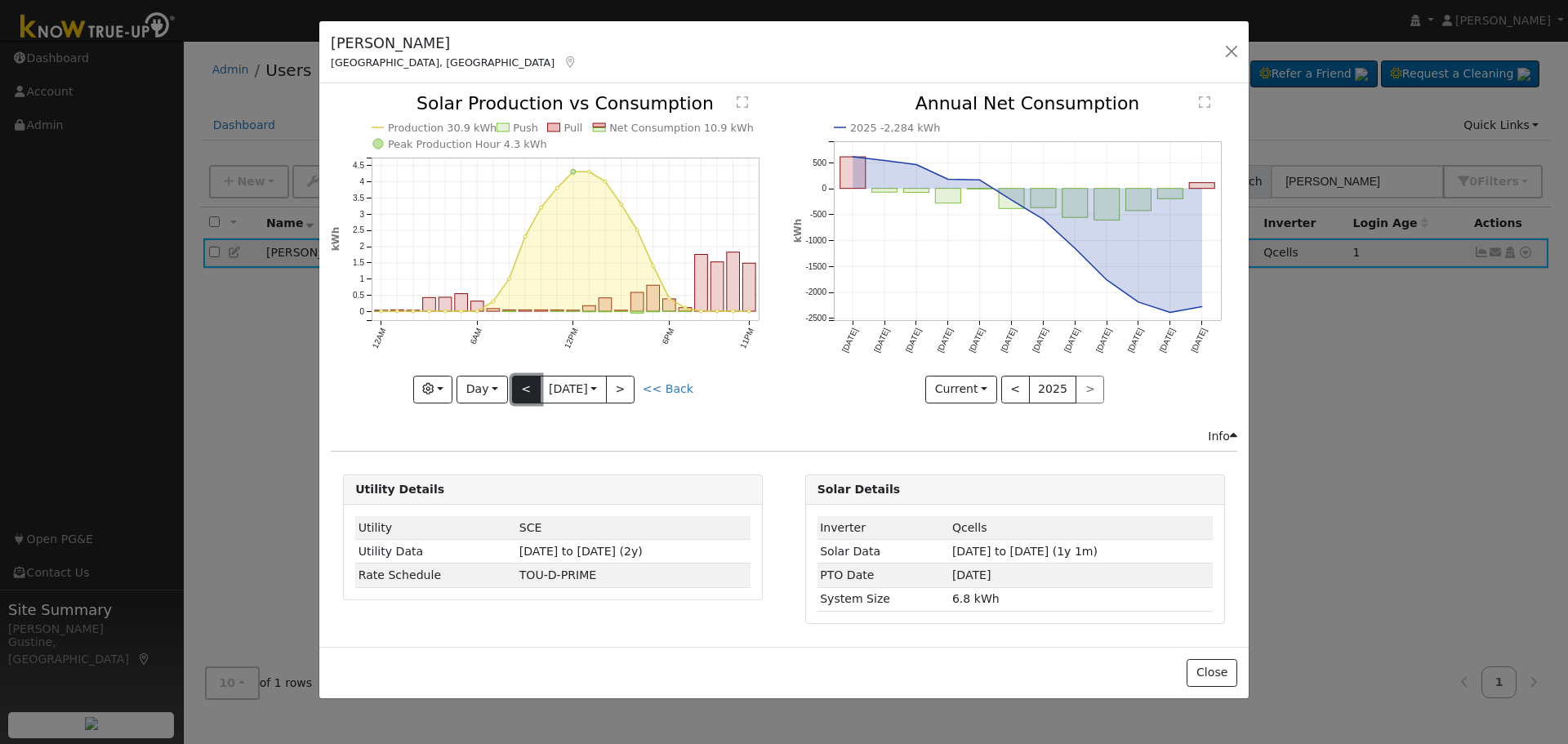
click at [524, 387] on button "<" at bounding box center [526, 389] width 28 height 27
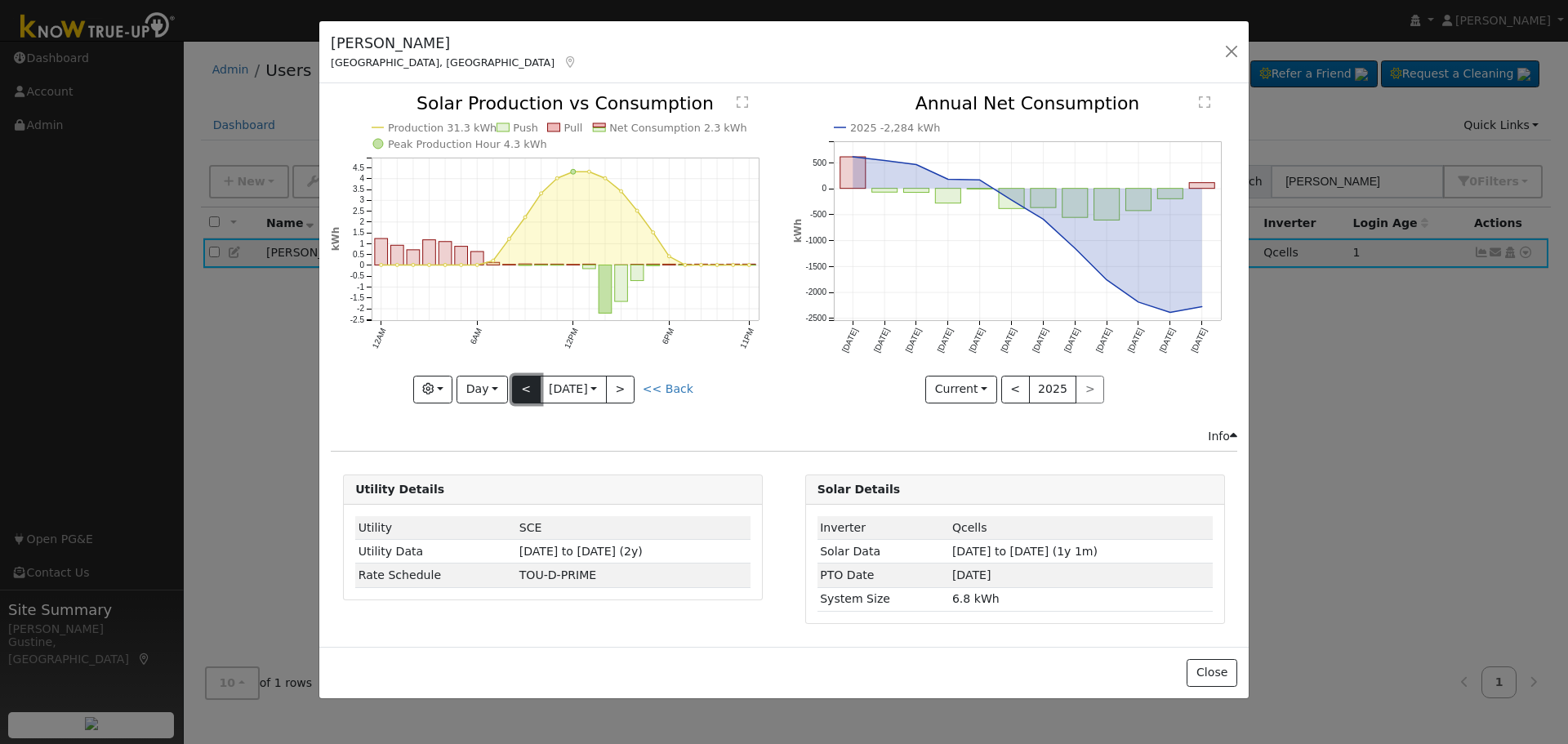
click at [524, 387] on button "<" at bounding box center [526, 389] width 28 height 27
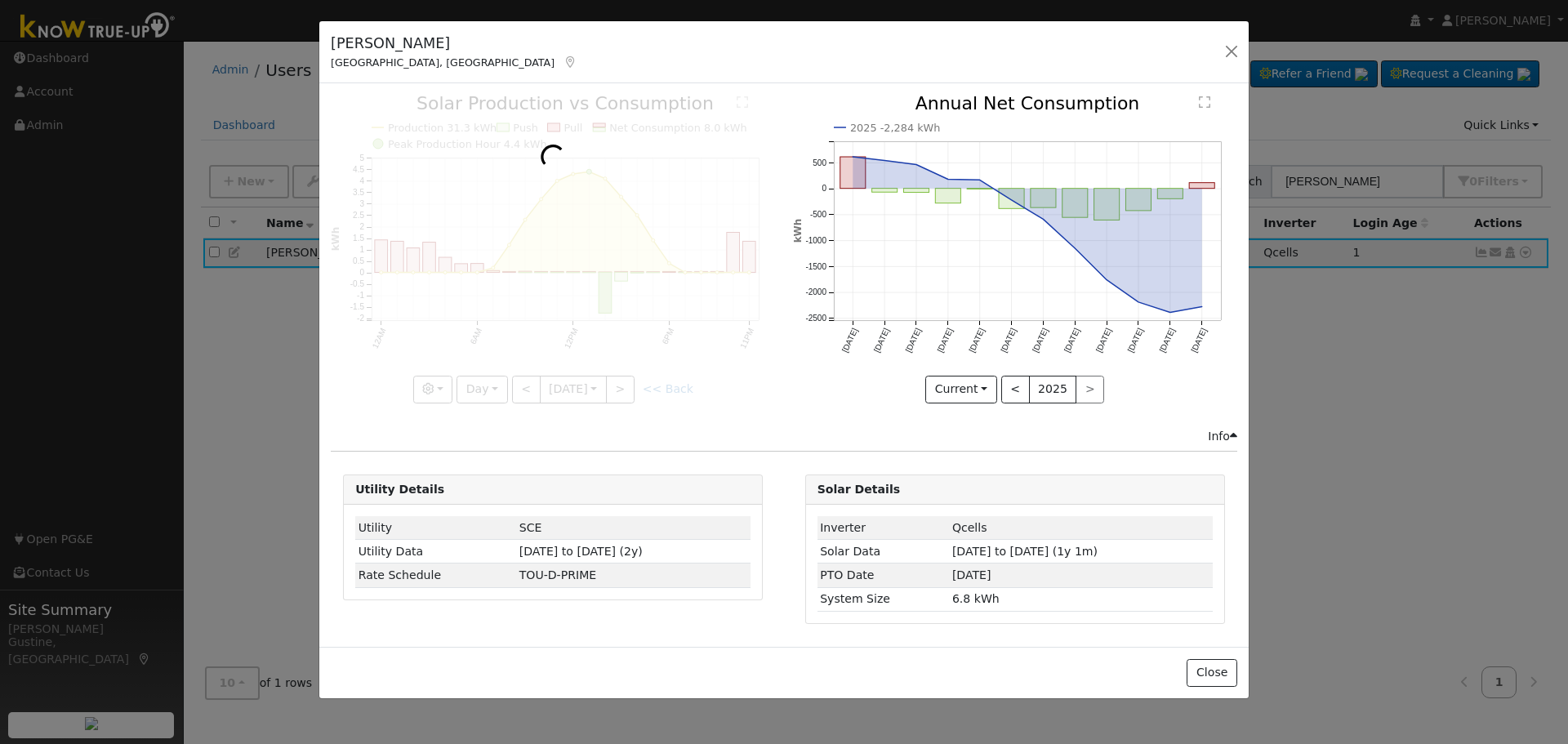
click at [524, 387] on div at bounding box center [553, 248] width 444 height 308
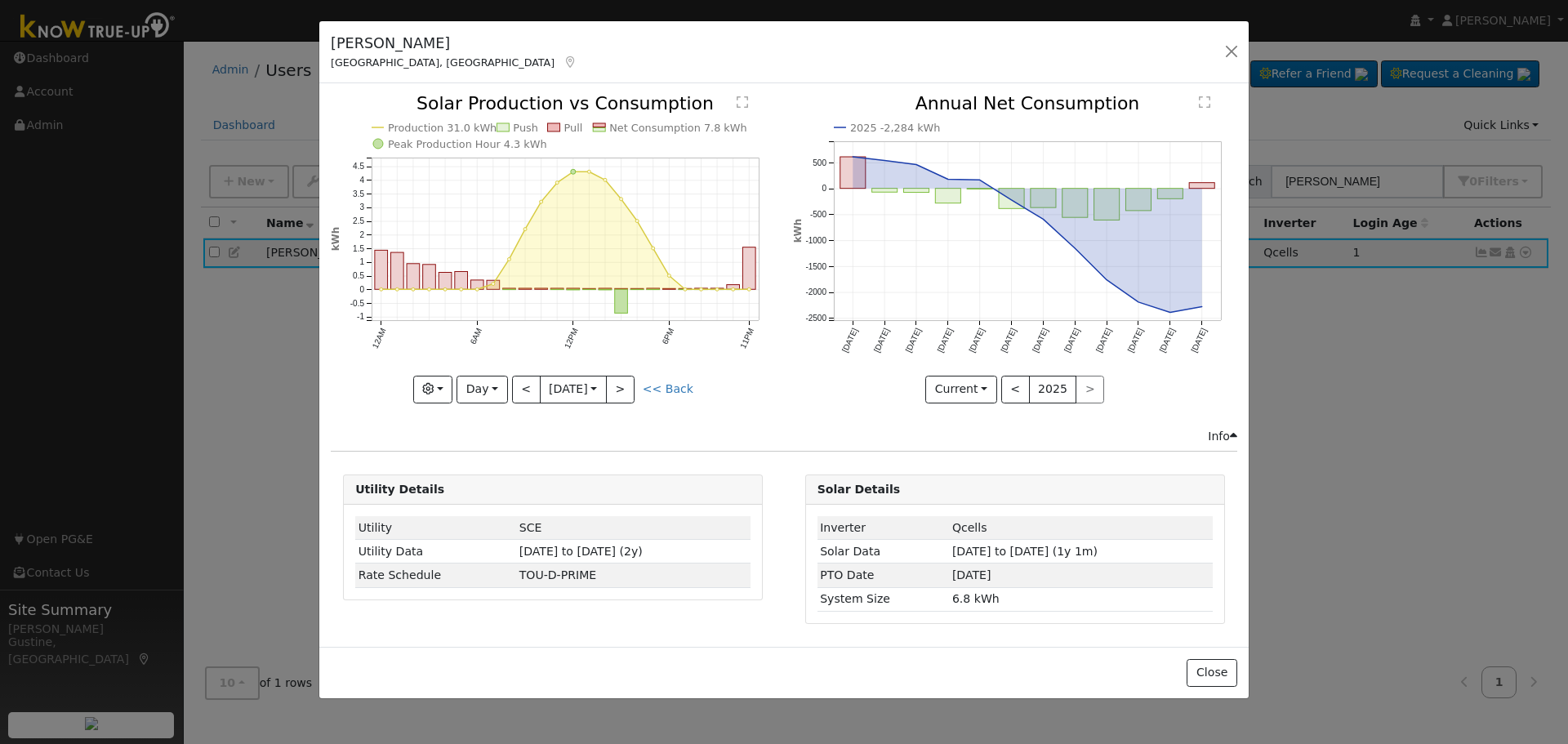
click at [524, 387] on div at bounding box center [553, 248] width 444 height 308
click at [524, 387] on div "Production 31.0 kWh Push Pull Net Consumption 7.8 kWh Peak Production Hour 4.3 …" at bounding box center [553, 248] width 444 height 308
click at [523, 387] on button "<" at bounding box center [526, 389] width 28 height 27
click at [0, 0] on div at bounding box center [0, 0] width 0 height 0
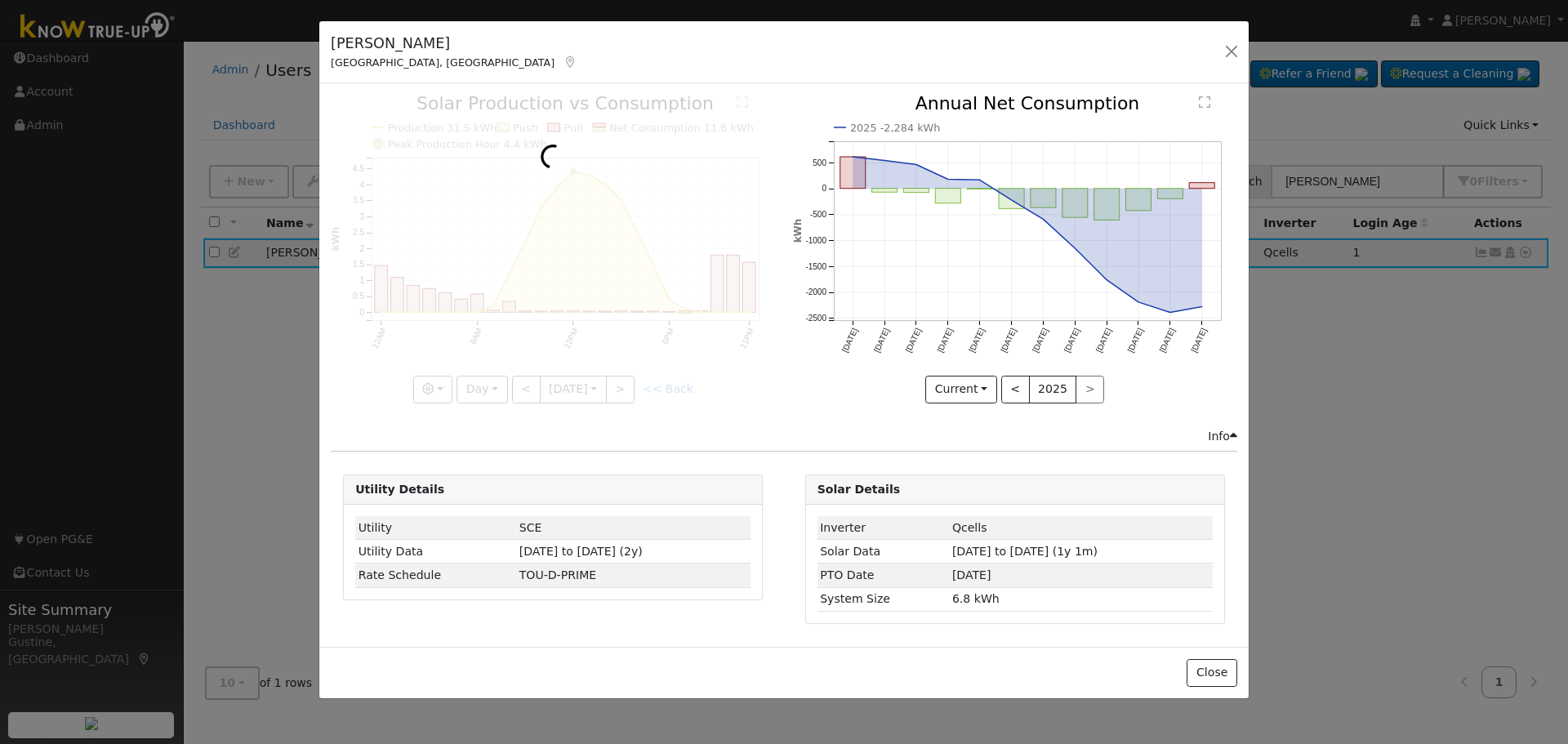
click at [522, 387] on div at bounding box center [553, 248] width 444 height 308
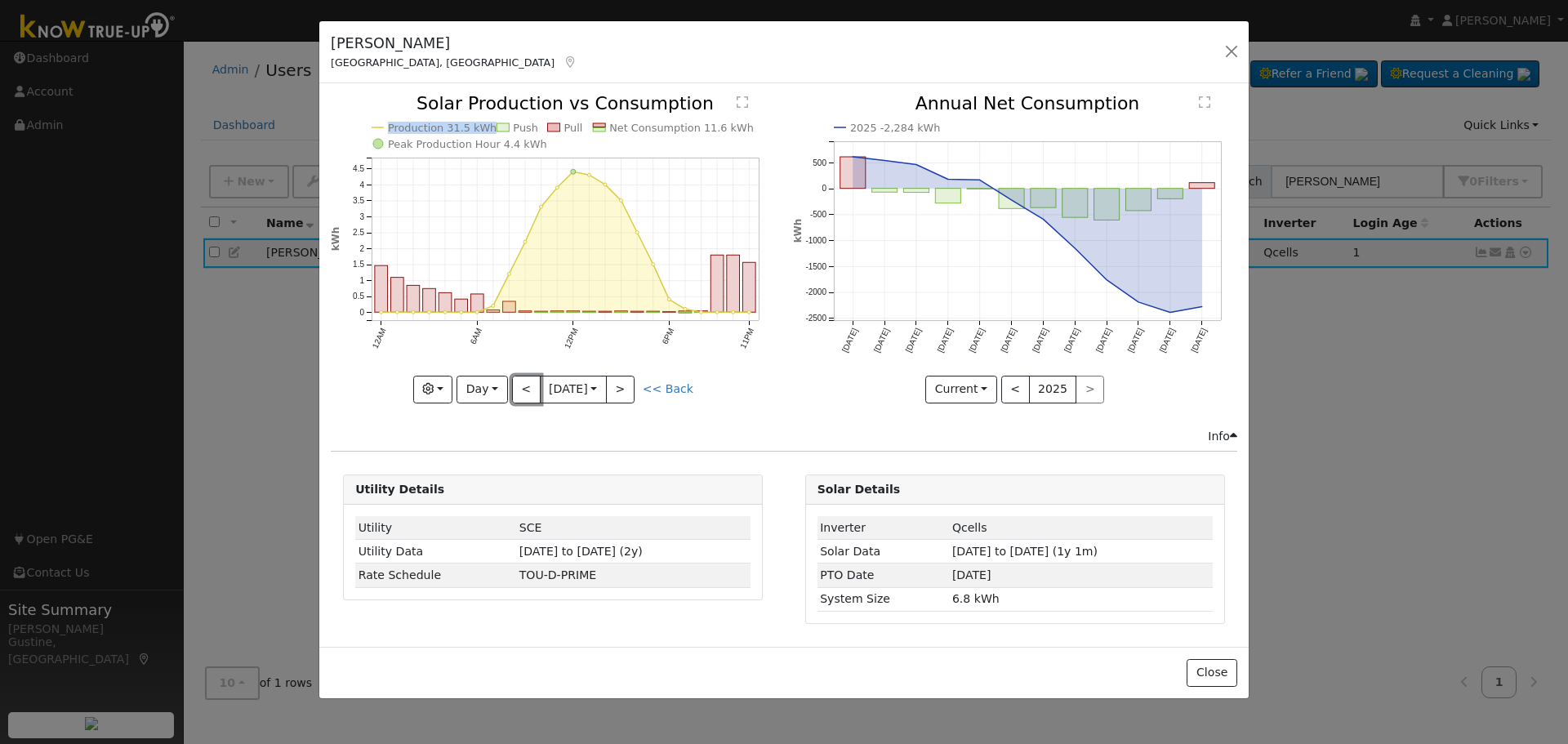
click at [522, 387] on button "<" at bounding box center [526, 389] width 28 height 27
type input "[DATE]"
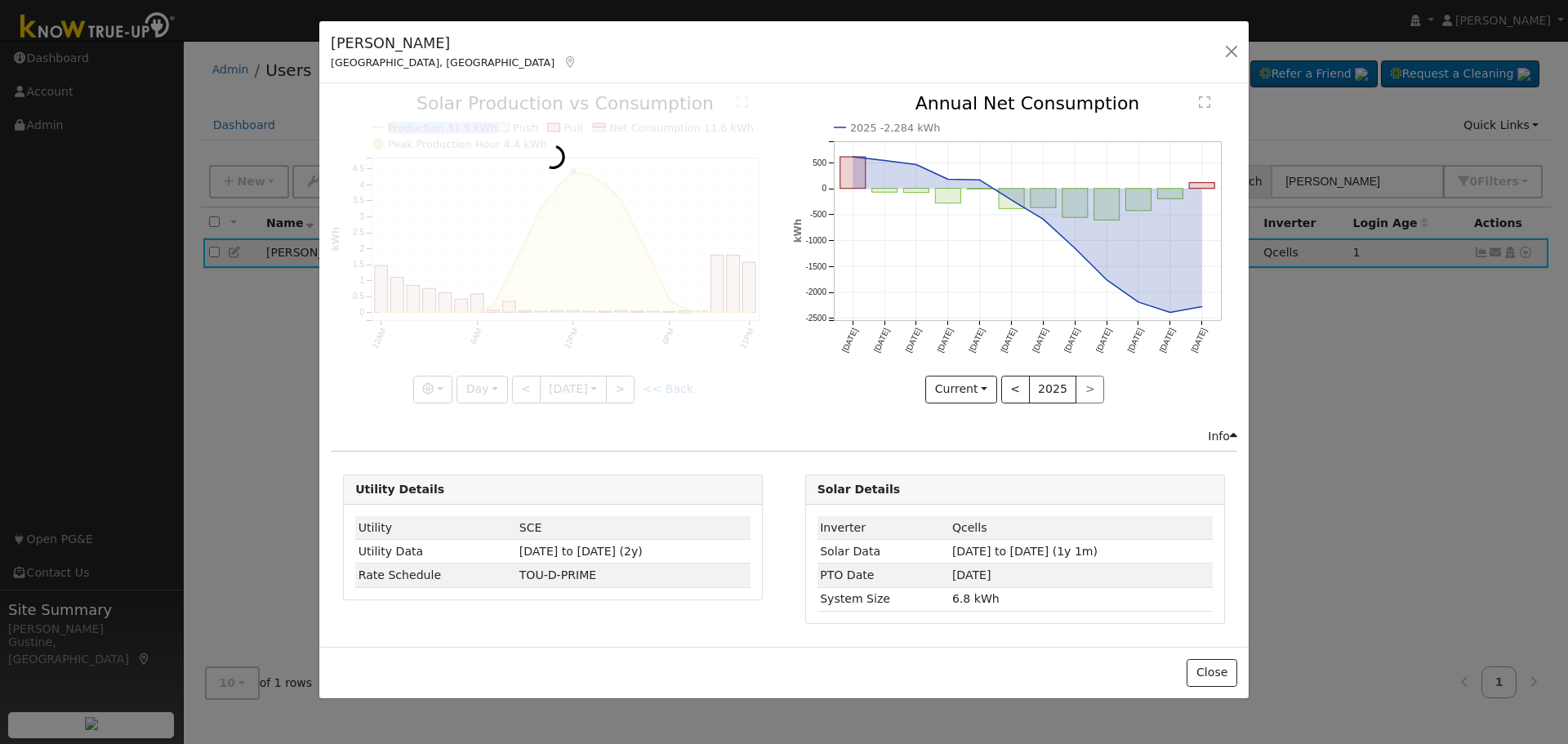
click at [522, 387] on div at bounding box center [553, 248] width 444 height 308
